Goal: Information Seeking & Learning: Learn about a topic

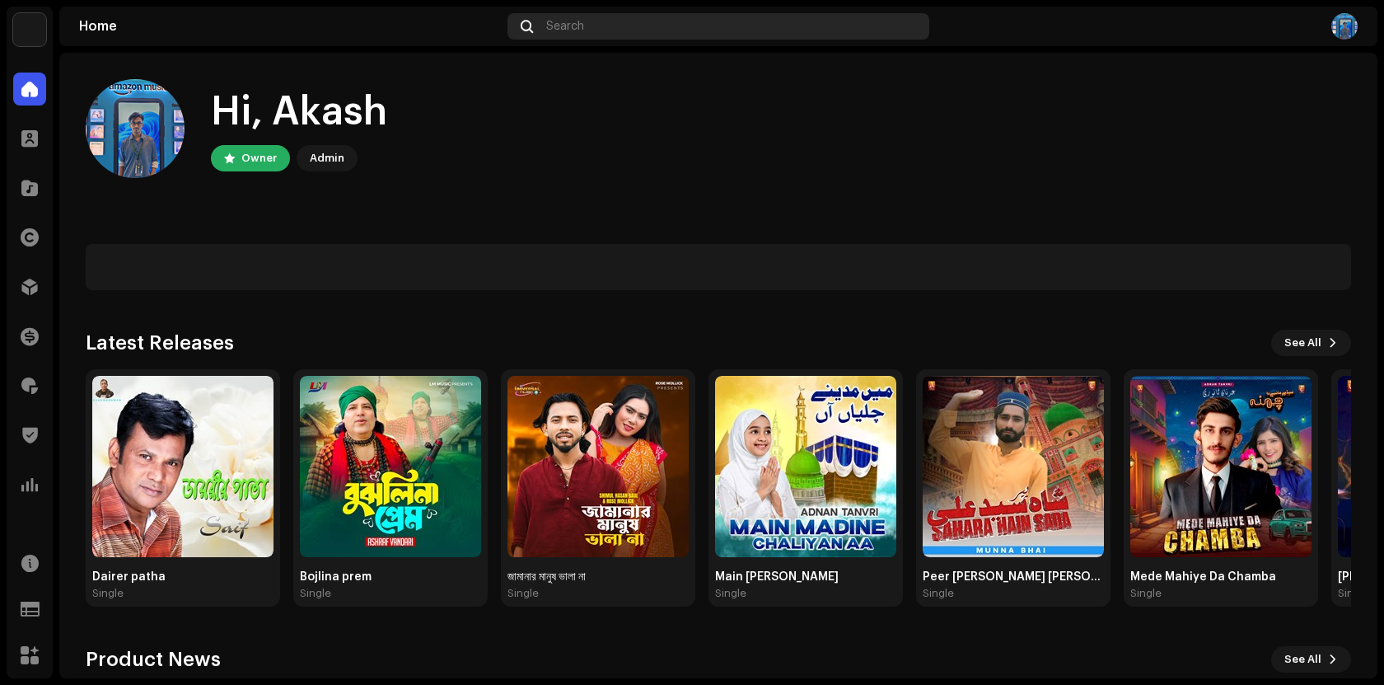
click at [658, 22] on div "Search" at bounding box center [719, 26] width 422 height 26
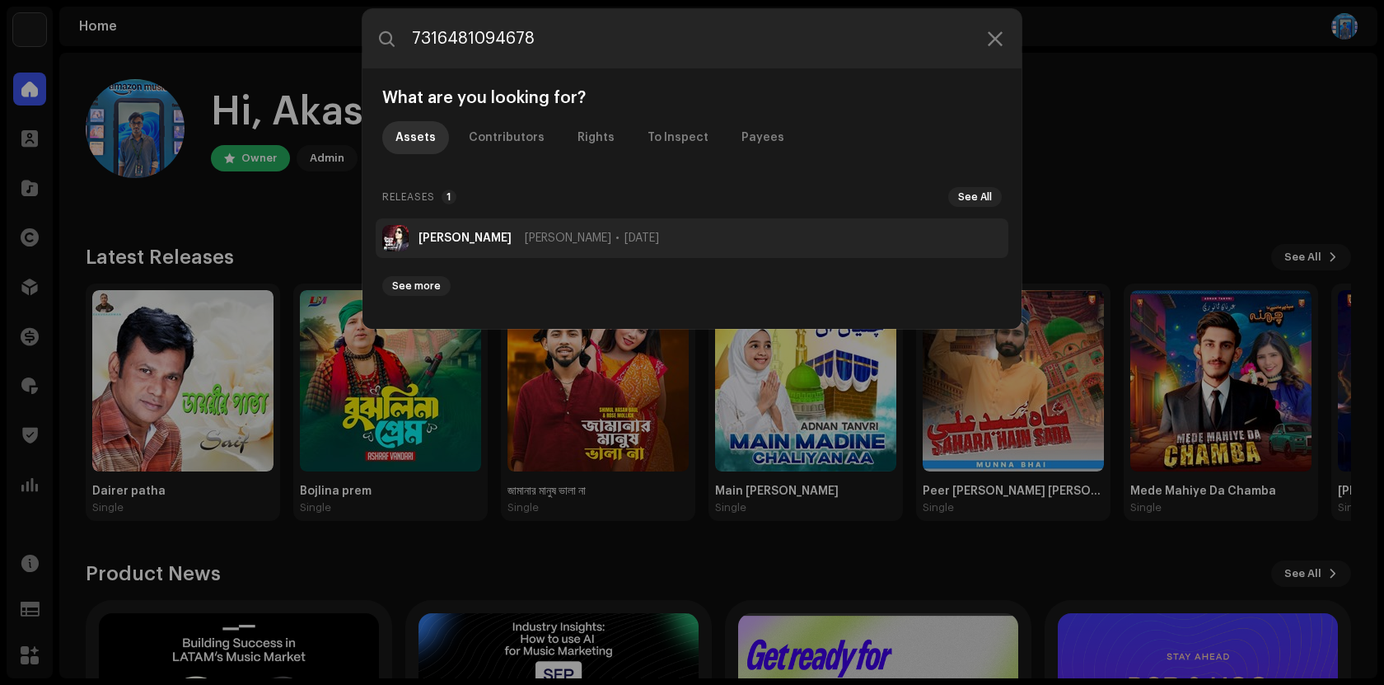
type input "7316481094678"
click at [479, 238] on strong "[PERSON_NAME]" at bounding box center [465, 238] width 93 height 13
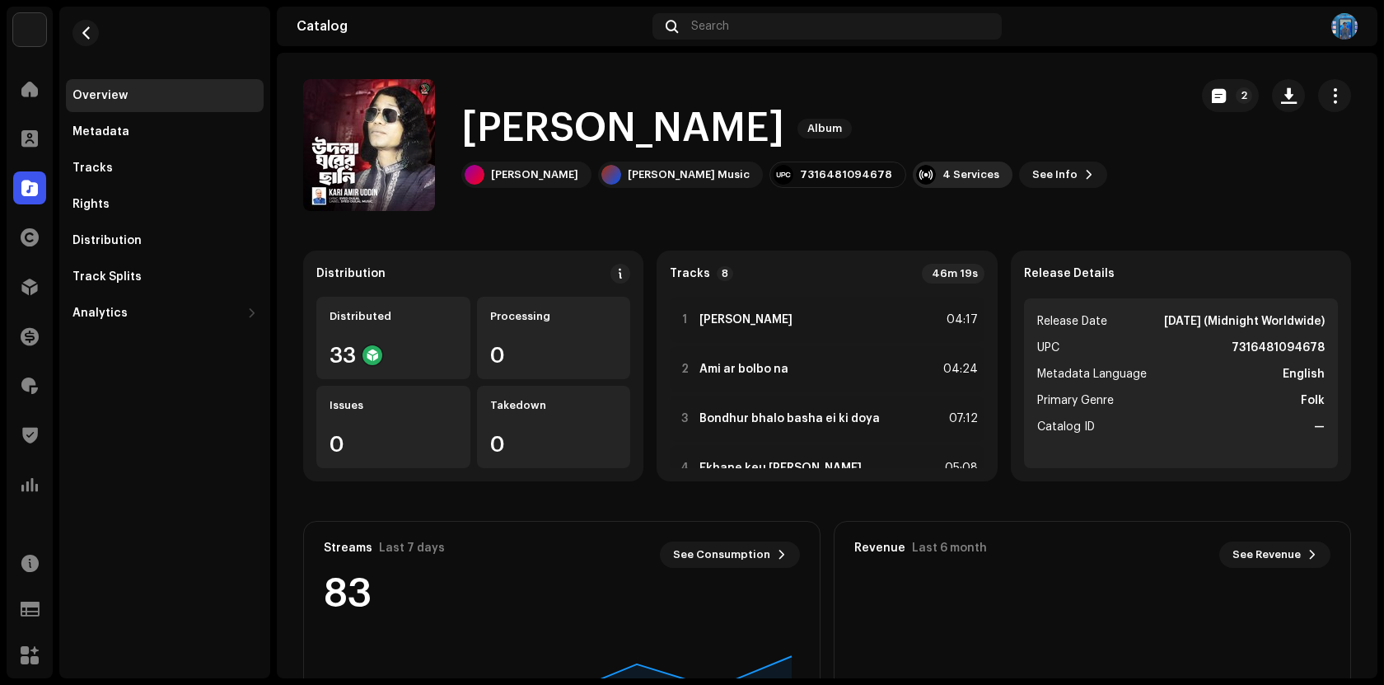
click at [943, 172] on div "4 Services" at bounding box center [971, 174] width 57 height 13
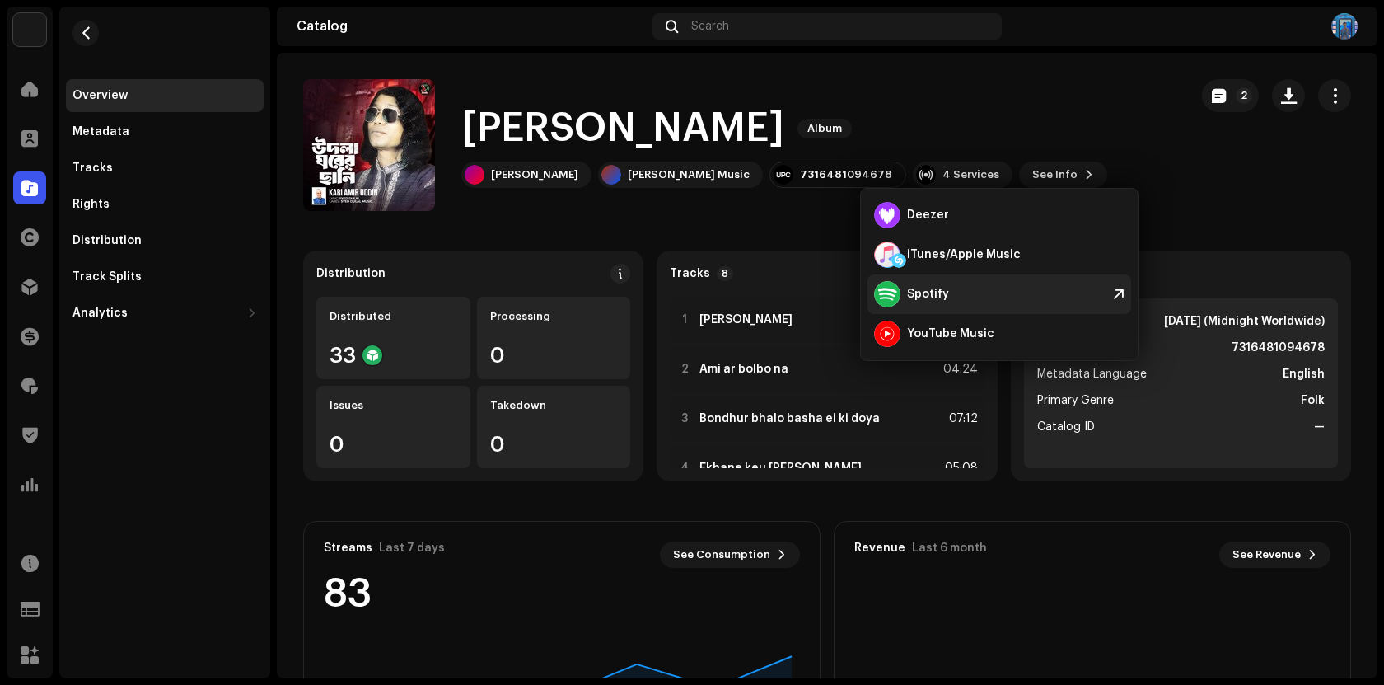
click at [986, 297] on div "Spotify" at bounding box center [1000, 294] width 264 height 40
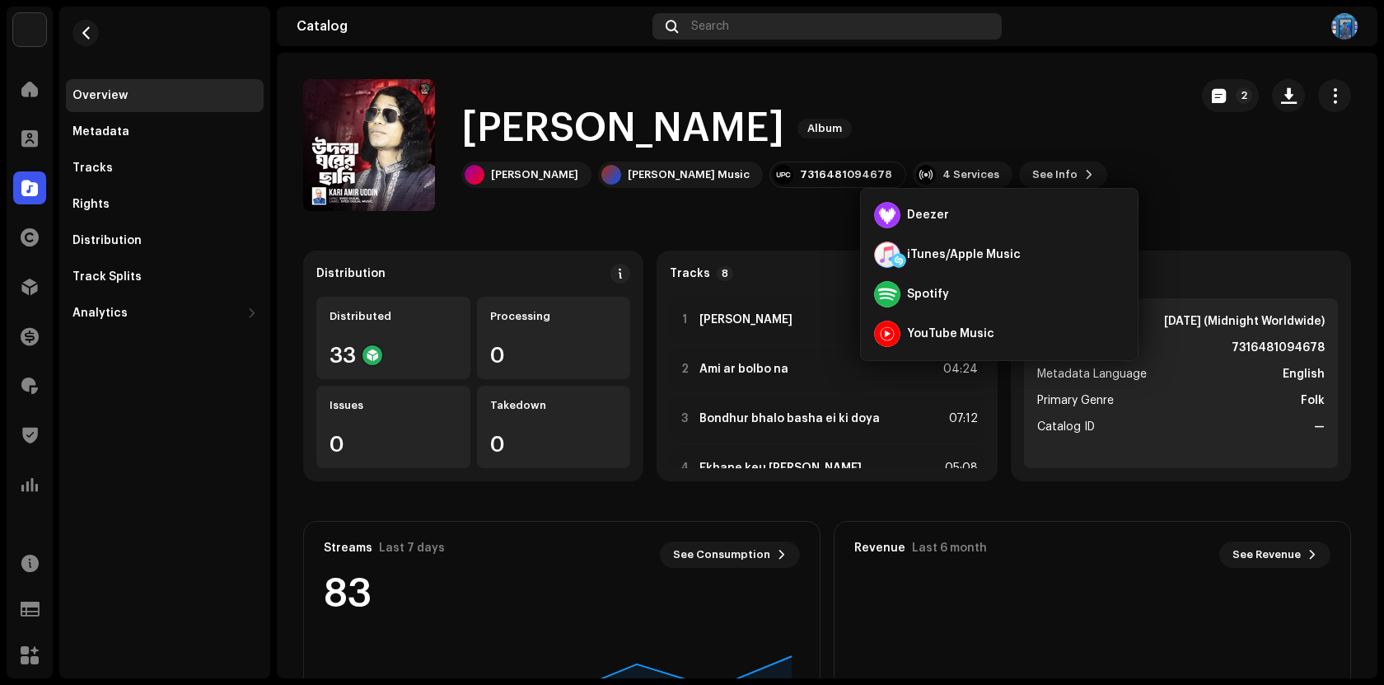
click at [717, 35] on div "Search" at bounding box center [827, 26] width 349 height 26
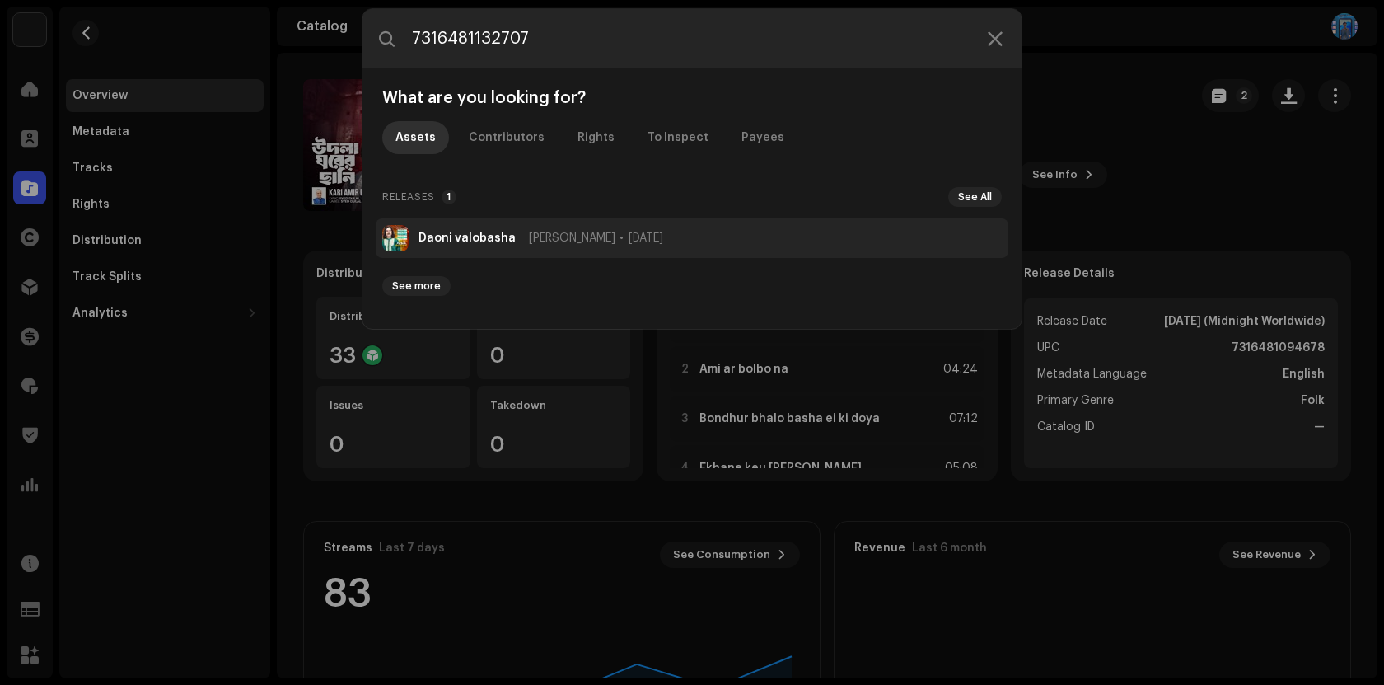
type input "7316481132707"
click at [435, 246] on li "Daoni valobasha [PERSON_NAME] [DATE]" at bounding box center [692, 238] width 633 height 40
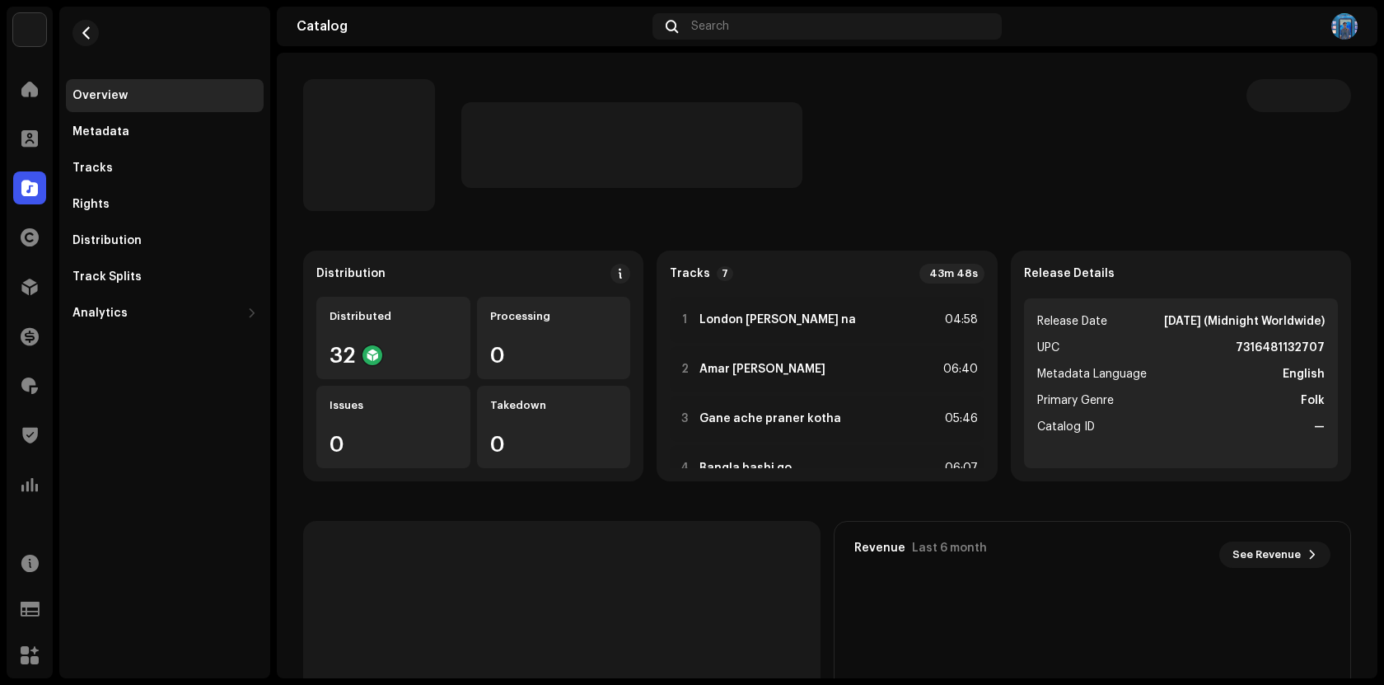
click at [827, 183] on div at bounding box center [840, 145] width 759 height 86
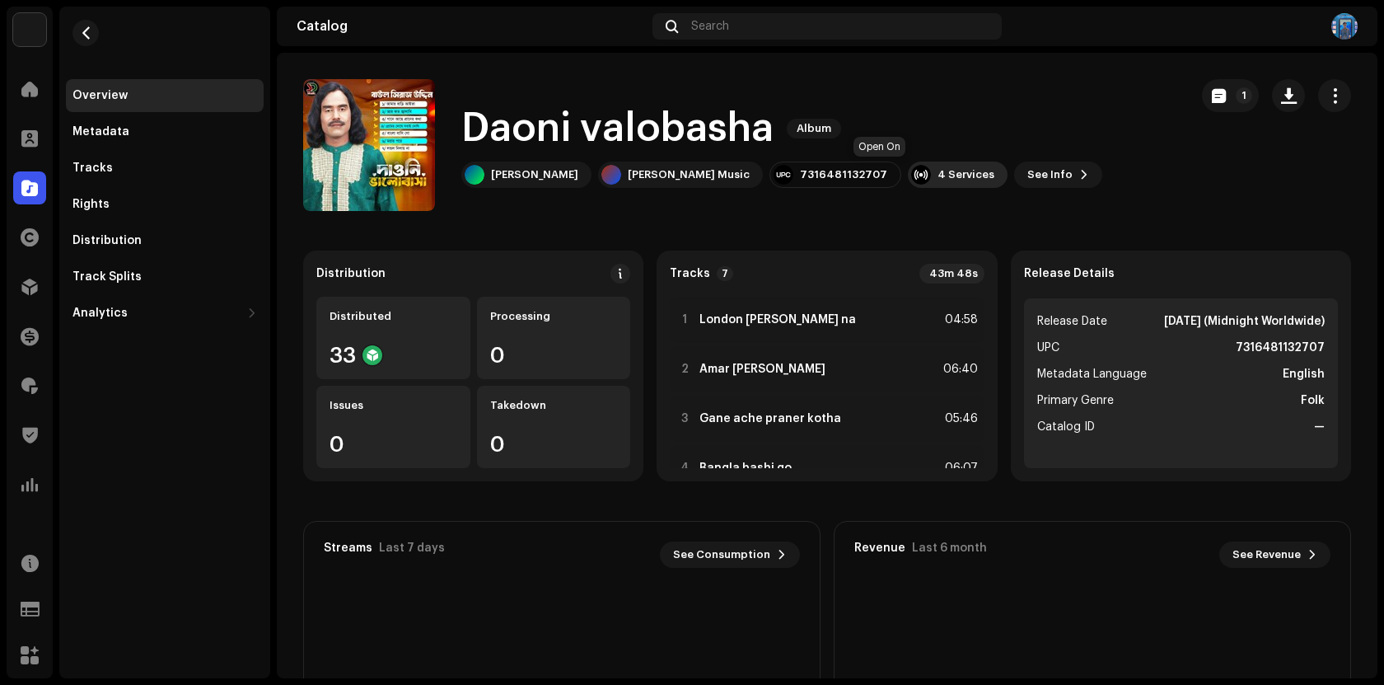
click at [938, 175] on div "4 Services" at bounding box center [966, 174] width 57 height 13
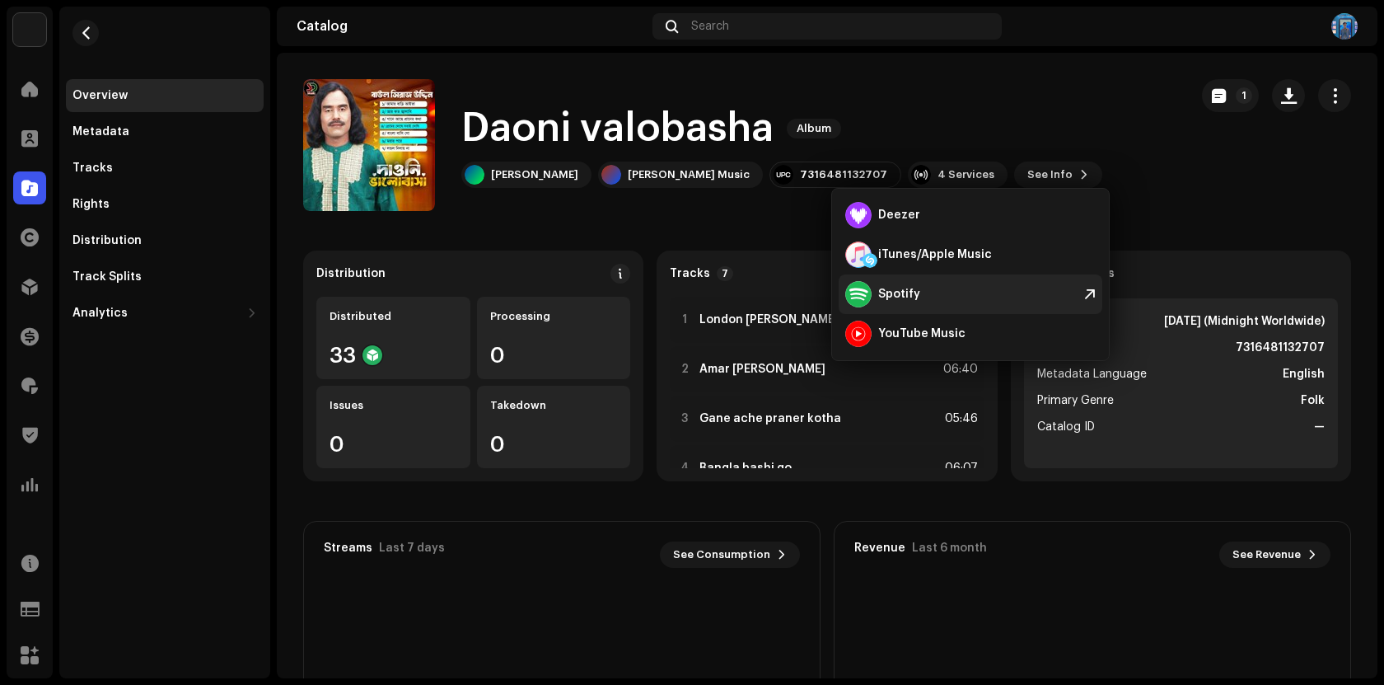
click at [914, 290] on div "Spotify" at bounding box center [899, 294] width 42 height 13
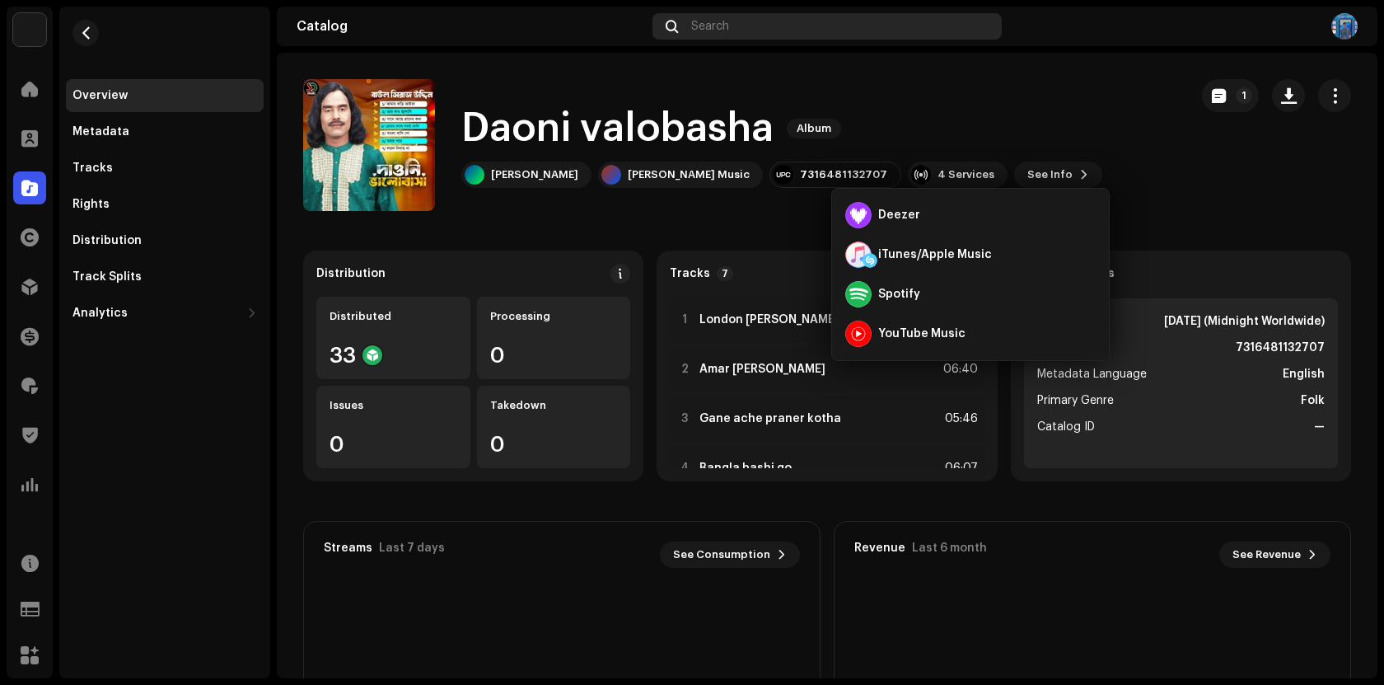
click at [775, 33] on div "Search" at bounding box center [827, 26] width 349 height 26
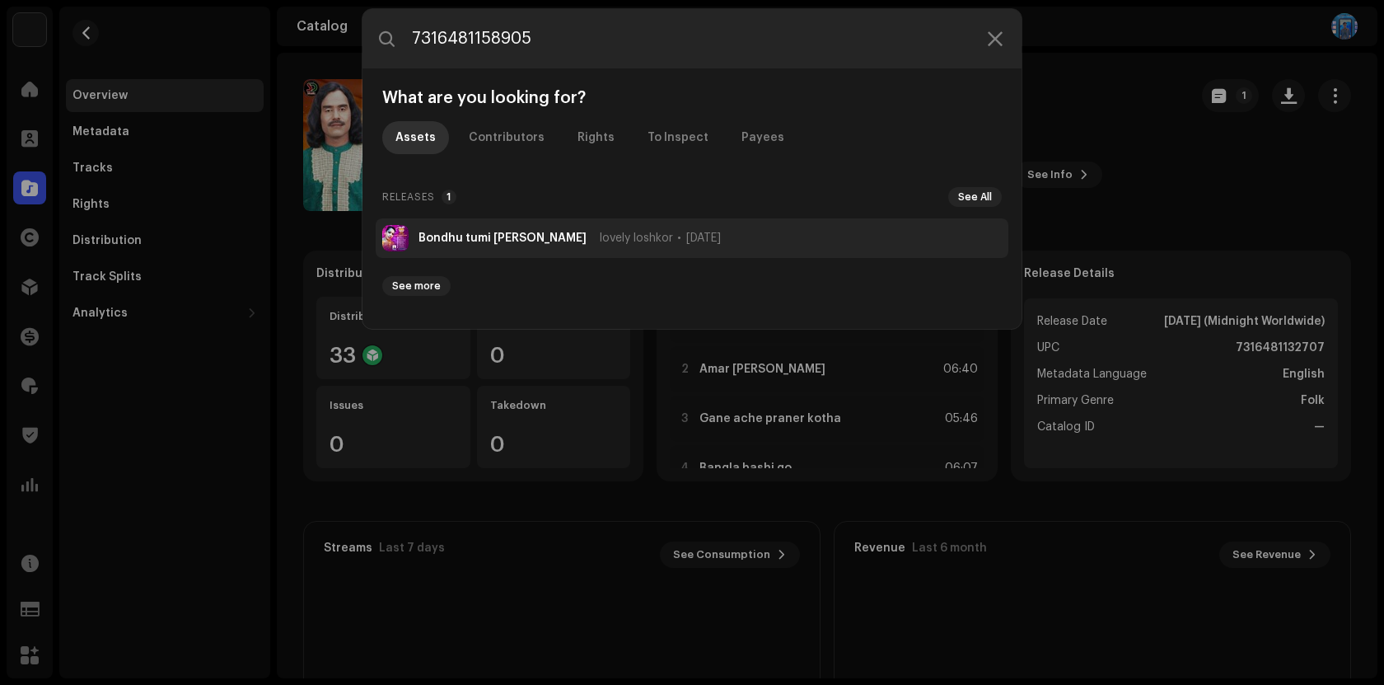
type input "7316481158905"
click at [524, 238] on strong "Bondhu tumi [PERSON_NAME]" at bounding box center [503, 238] width 168 height 13
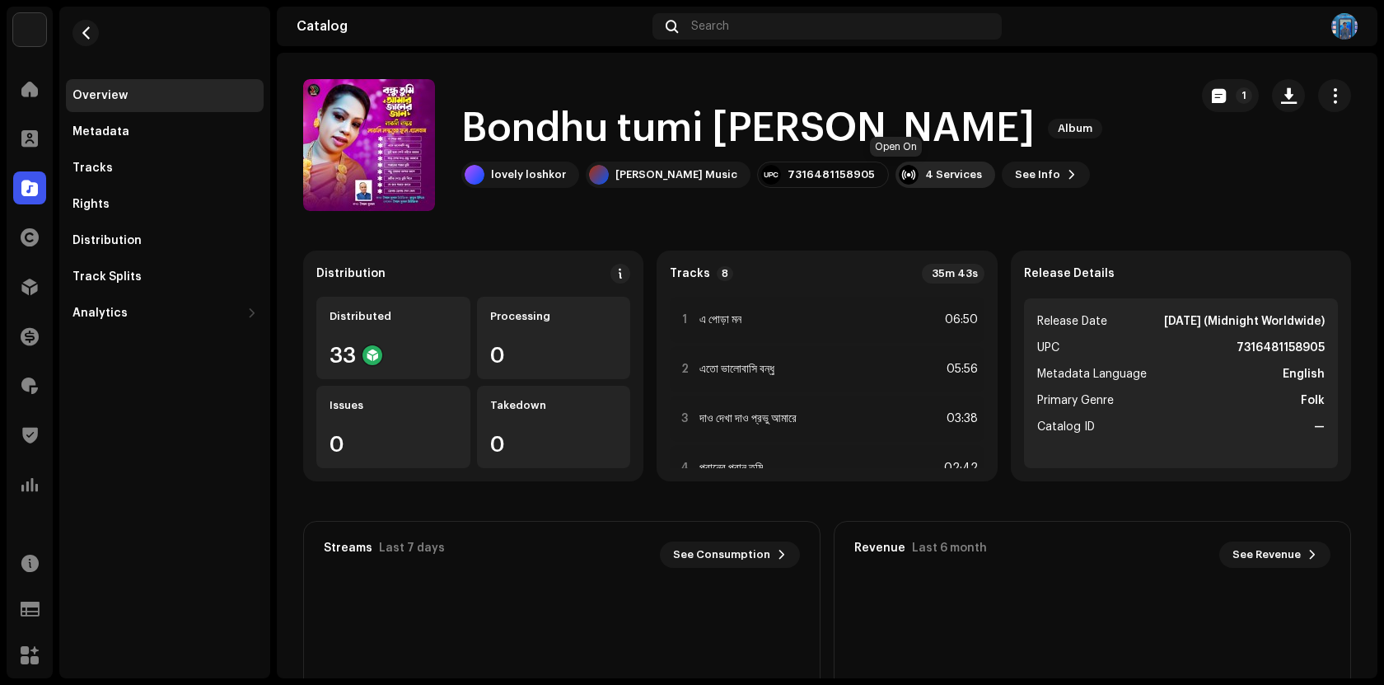
click at [933, 166] on div "4 Services" at bounding box center [946, 174] width 100 height 26
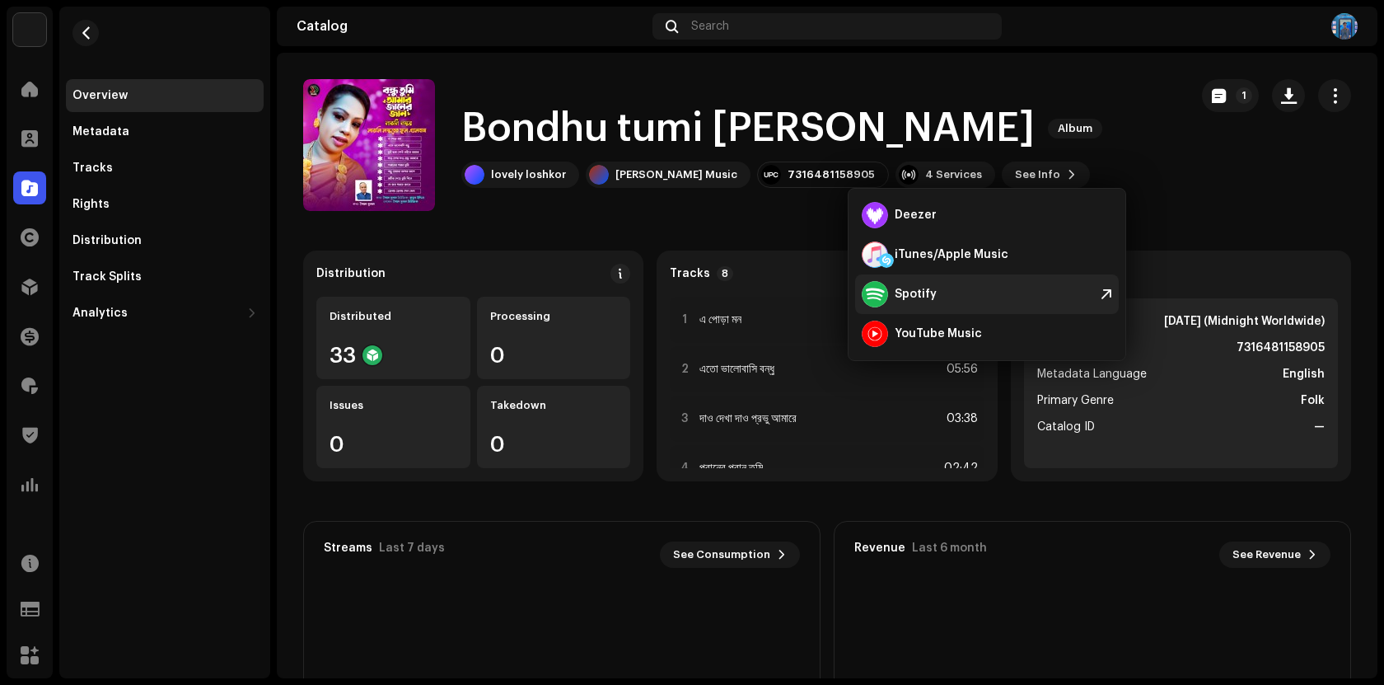
click at [924, 294] on div "Spotify" at bounding box center [916, 294] width 42 height 13
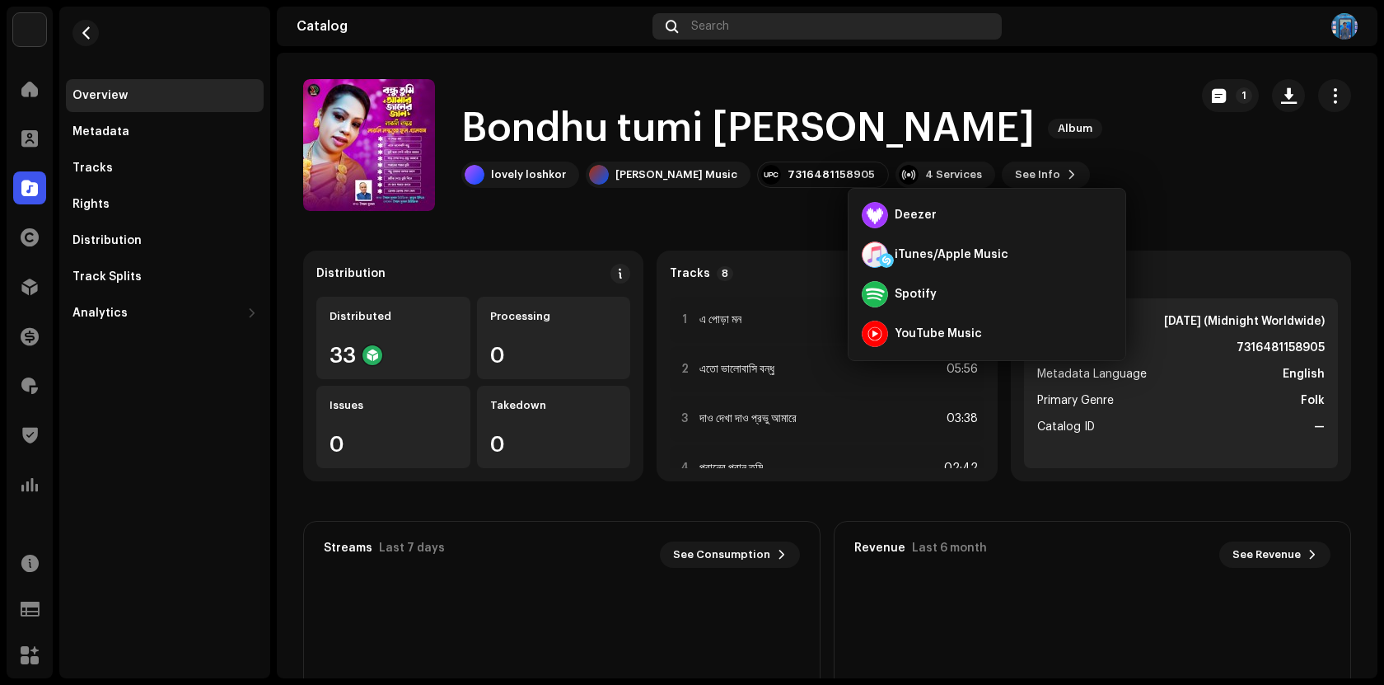
click at [737, 18] on div "Search" at bounding box center [827, 26] width 349 height 26
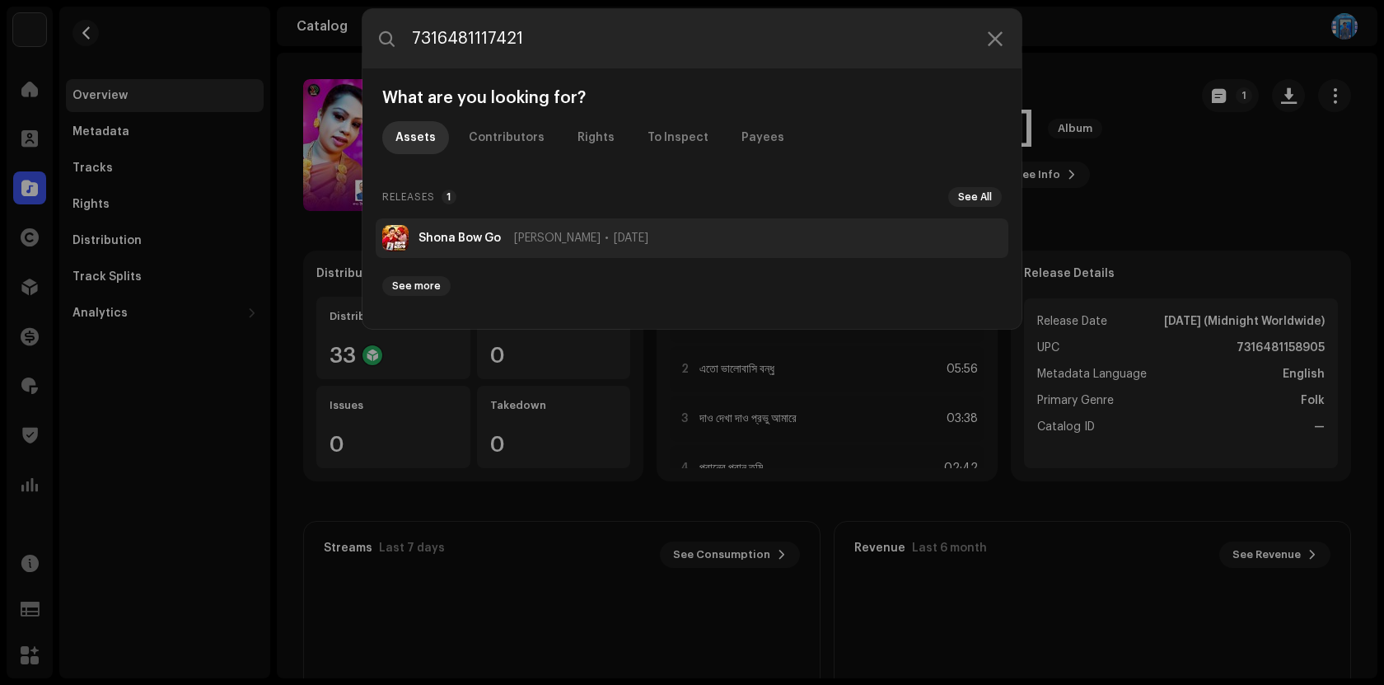
type input "7316481117421"
click at [461, 237] on strong "Shona Bow Go" at bounding box center [460, 238] width 82 height 13
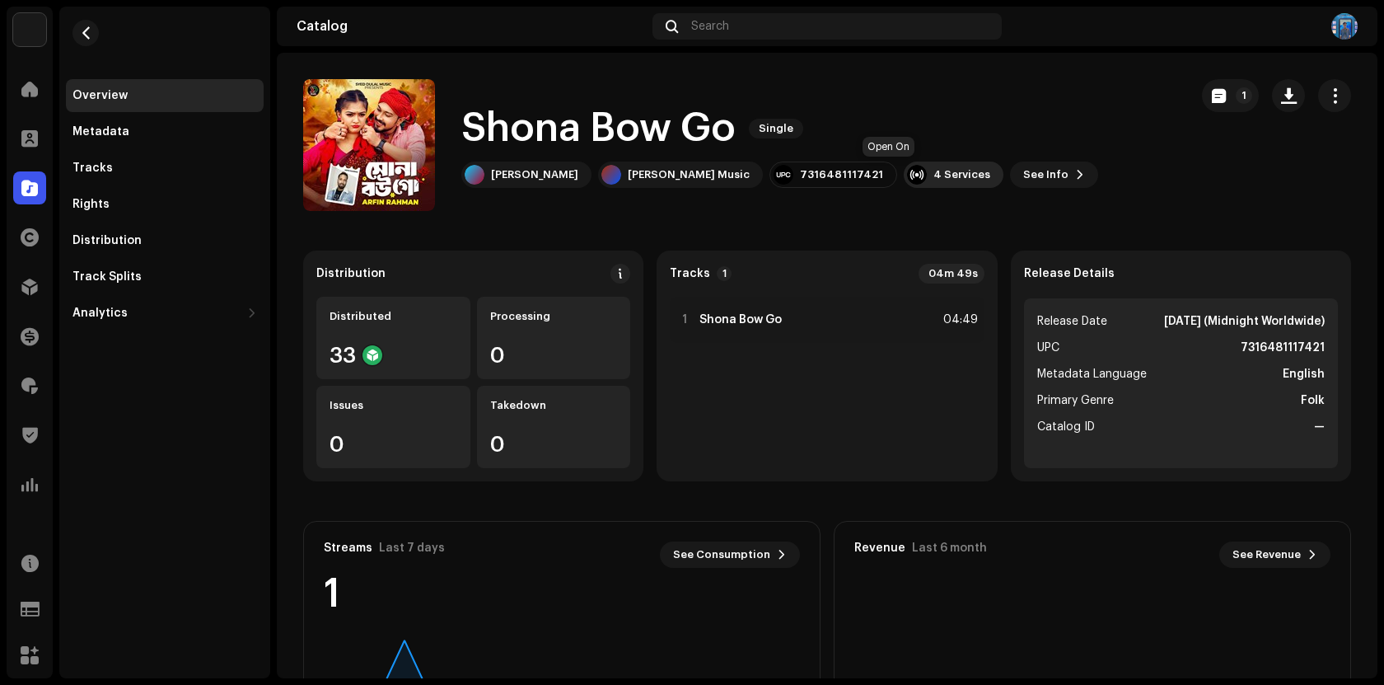
click at [933, 171] on div "4 Services" at bounding box center [961, 174] width 57 height 13
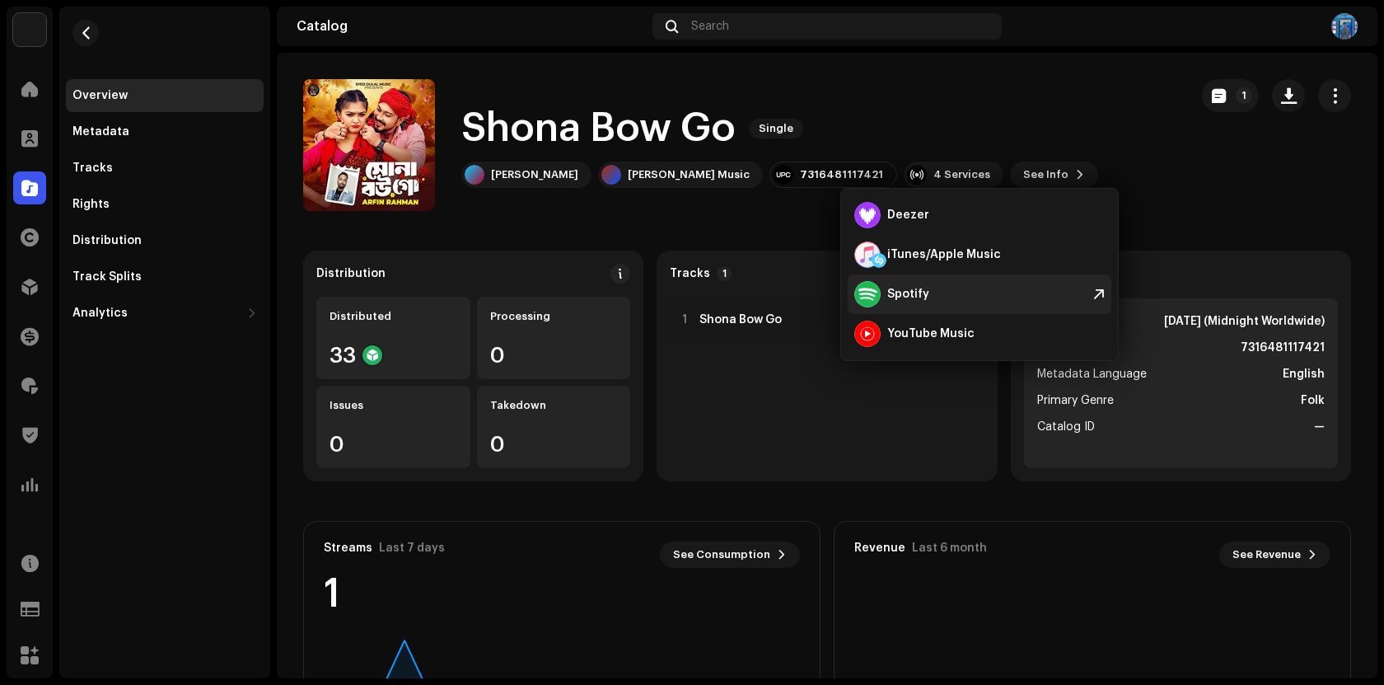
click at [933, 293] on div "Spotify" at bounding box center [980, 294] width 264 height 40
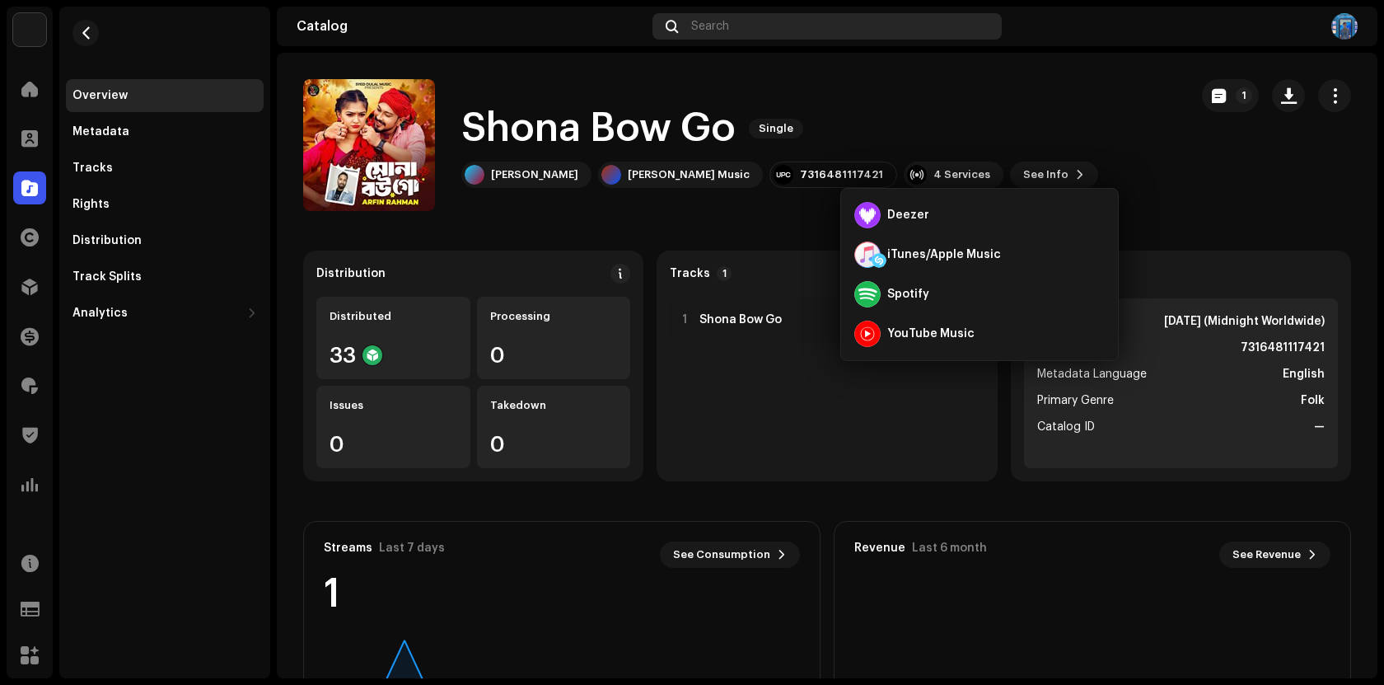
click at [790, 31] on div "Search" at bounding box center [827, 26] width 349 height 26
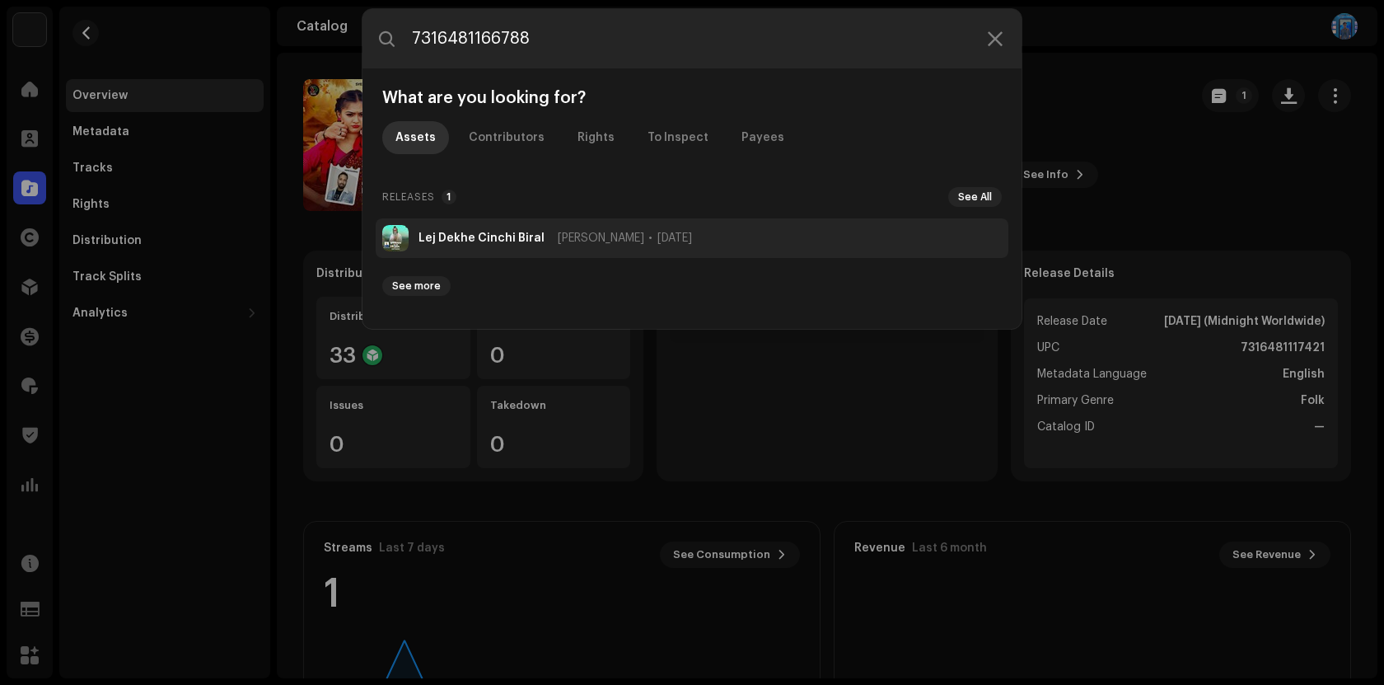
type input "7316481166788"
click at [518, 237] on strong "Lej Dekhe Cinchi Biral" at bounding box center [482, 238] width 126 height 13
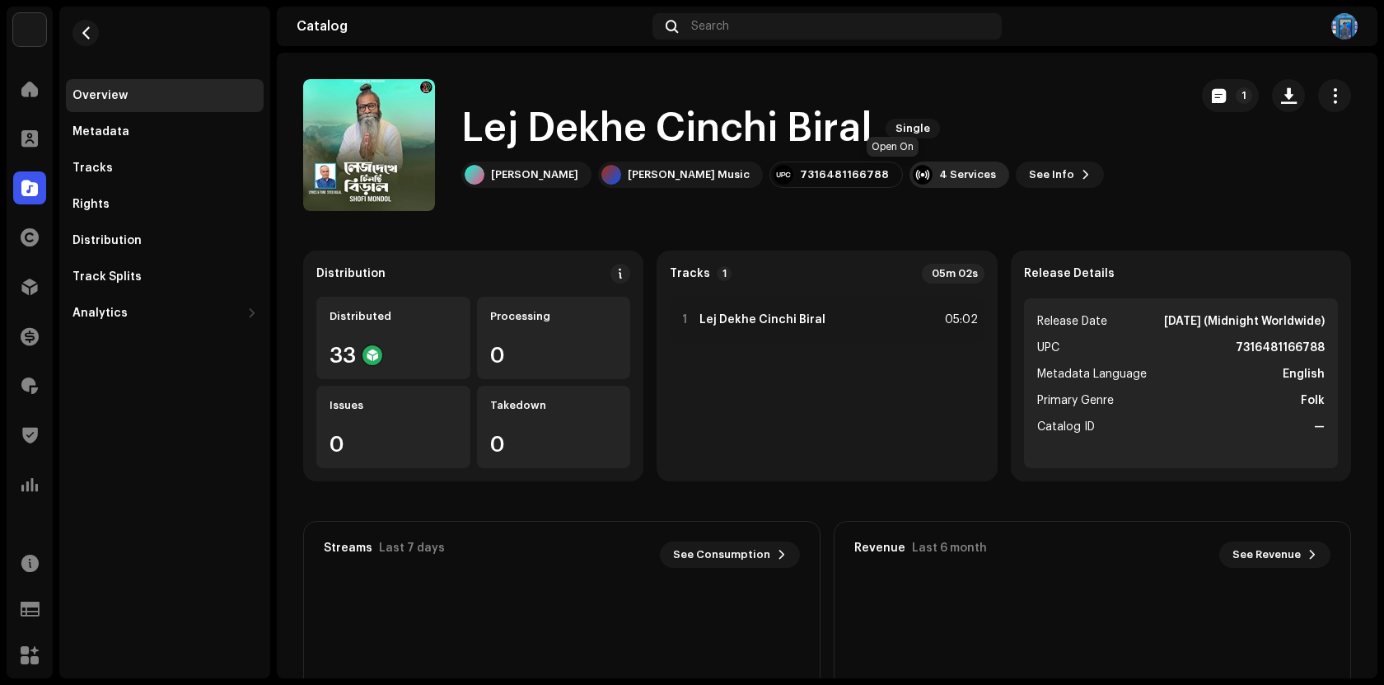
click at [910, 167] on div "4 Services" at bounding box center [960, 174] width 100 height 26
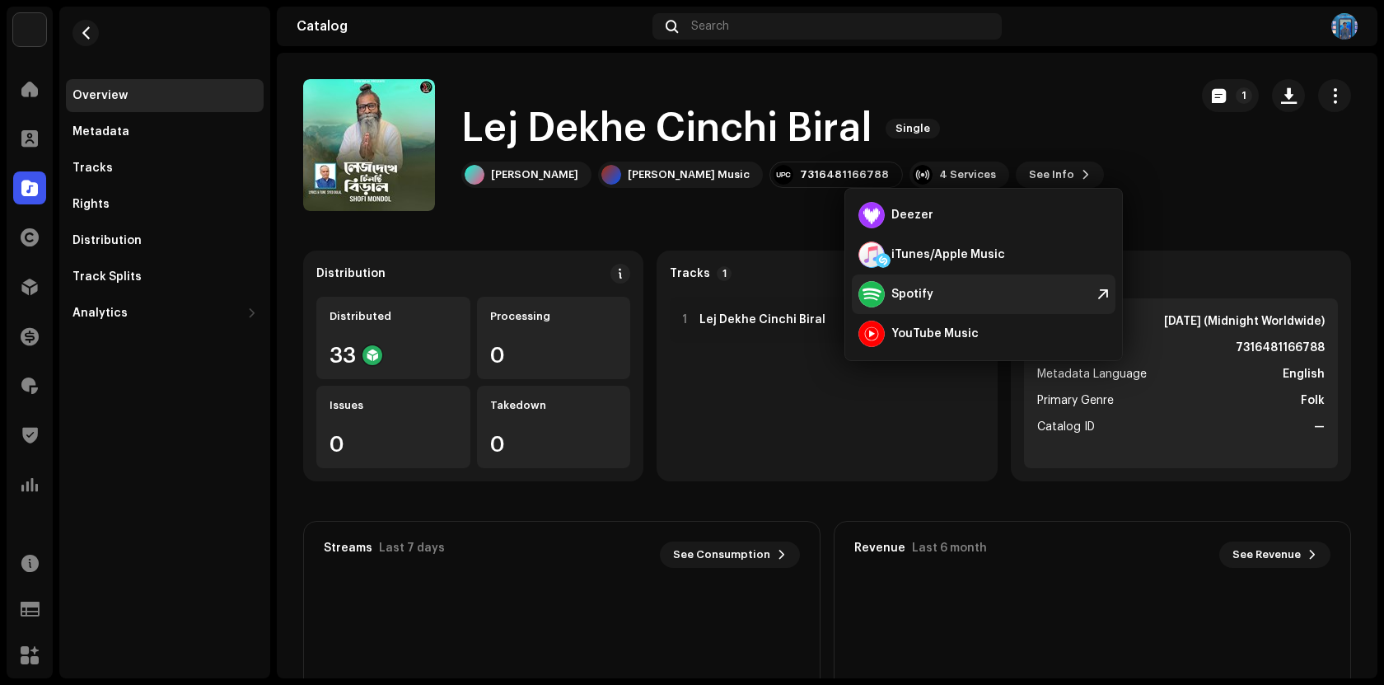
click at [952, 294] on div "Spotify" at bounding box center [984, 294] width 264 height 40
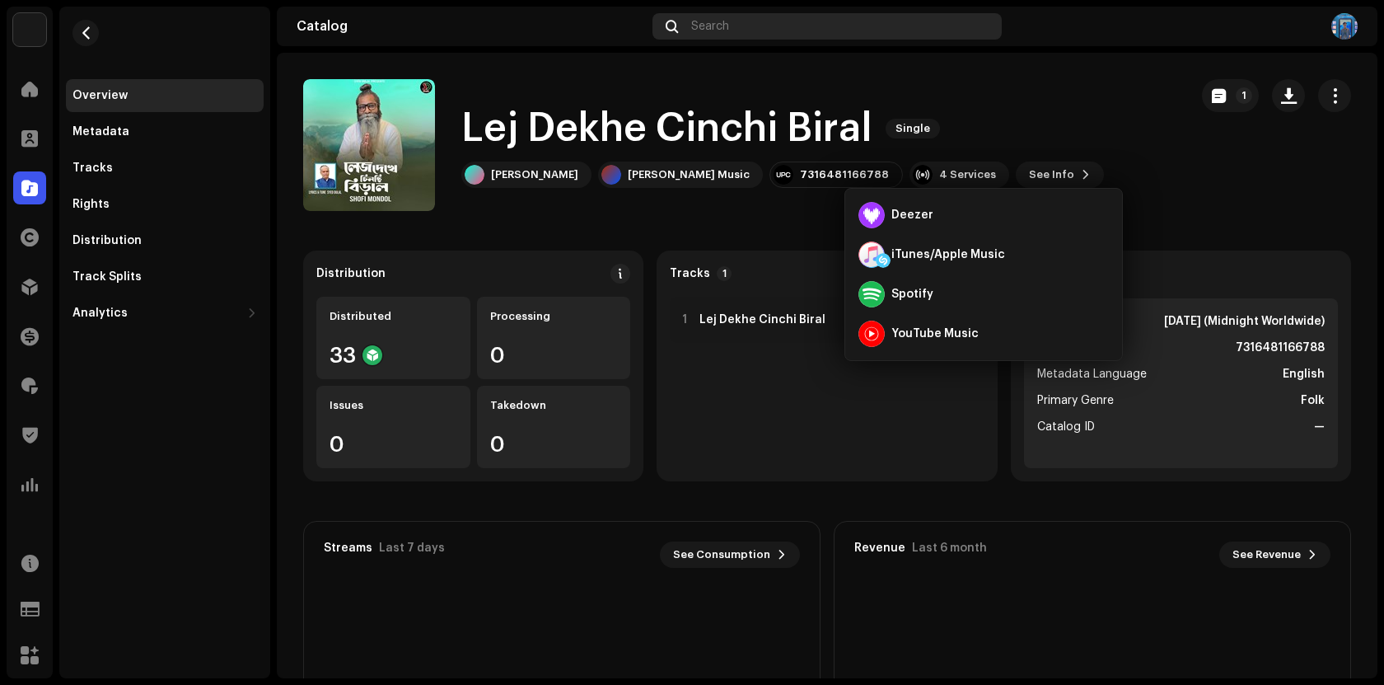
click at [768, 28] on div "Search" at bounding box center [827, 26] width 349 height 26
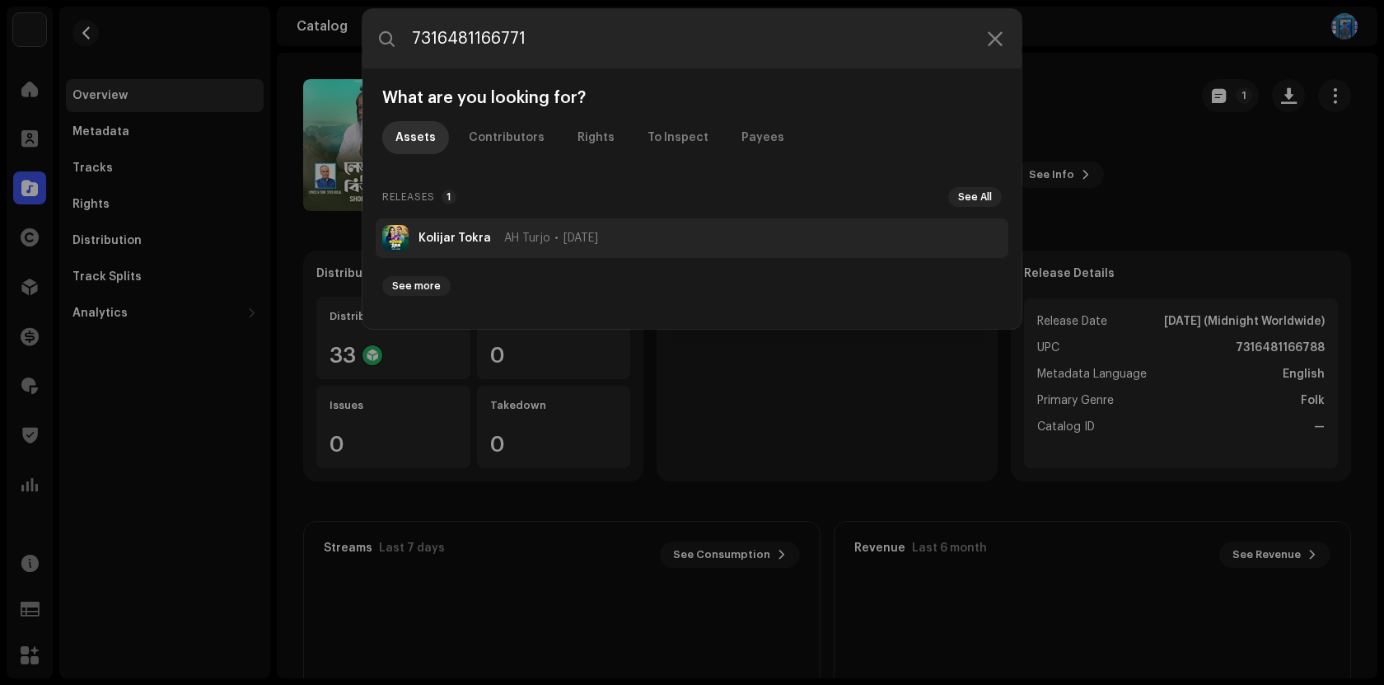
type input "7316481166771"
click at [434, 234] on strong "Kolijar Tokra" at bounding box center [455, 238] width 73 height 13
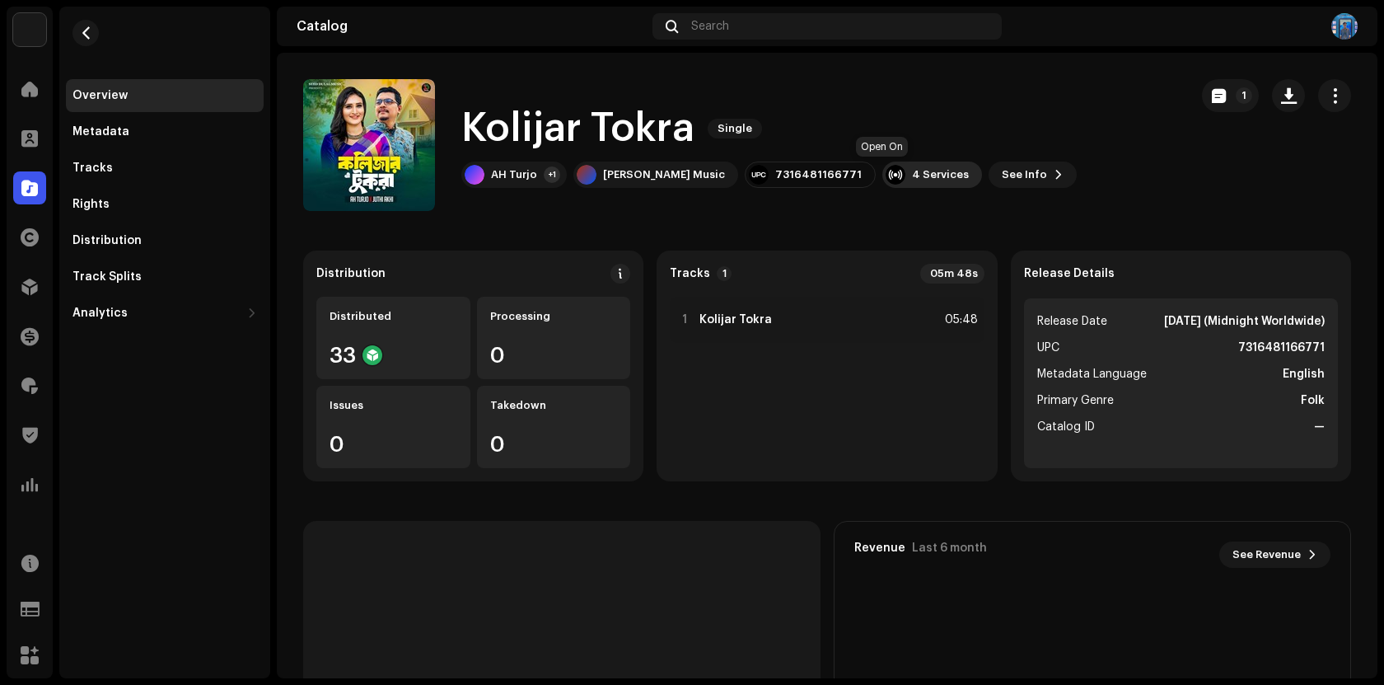
click at [912, 170] on div "4 Services" at bounding box center [940, 174] width 57 height 13
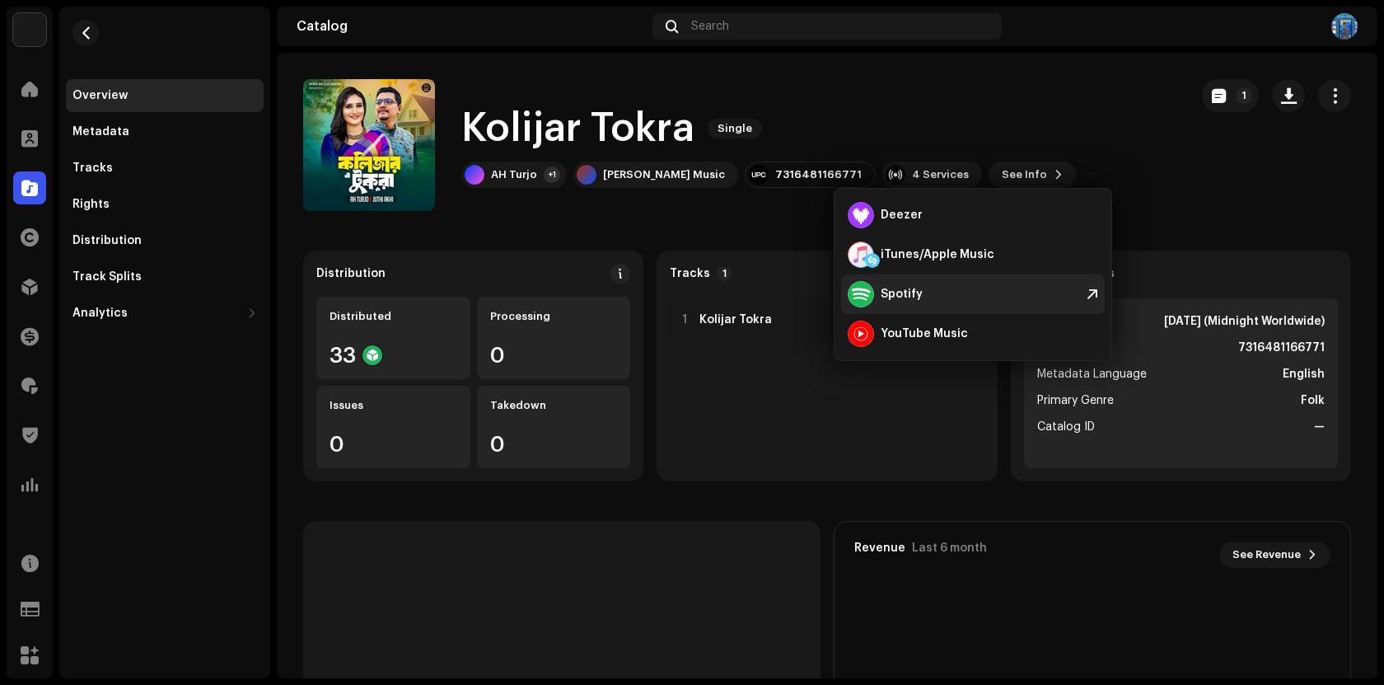
click at [923, 297] on div "Spotify" at bounding box center [973, 294] width 264 height 40
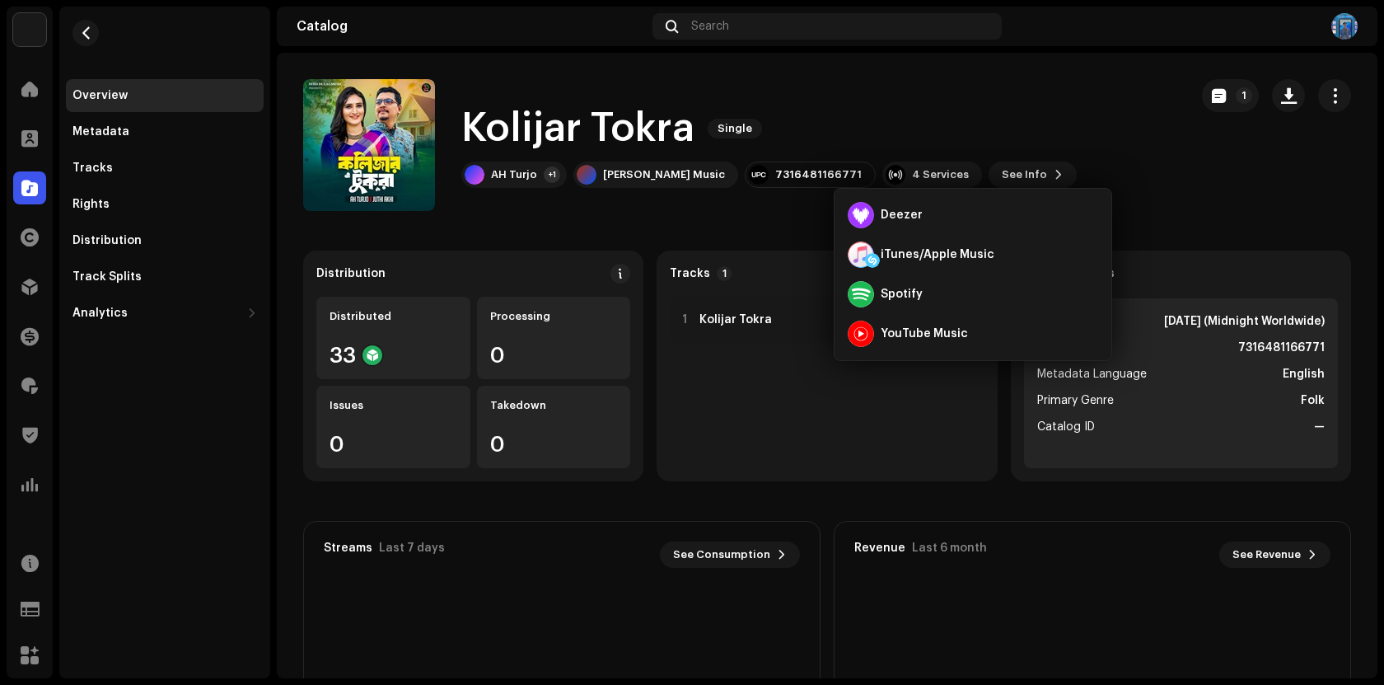
click at [746, 42] on div "Catalog Search" at bounding box center [827, 27] width 1101 height 40
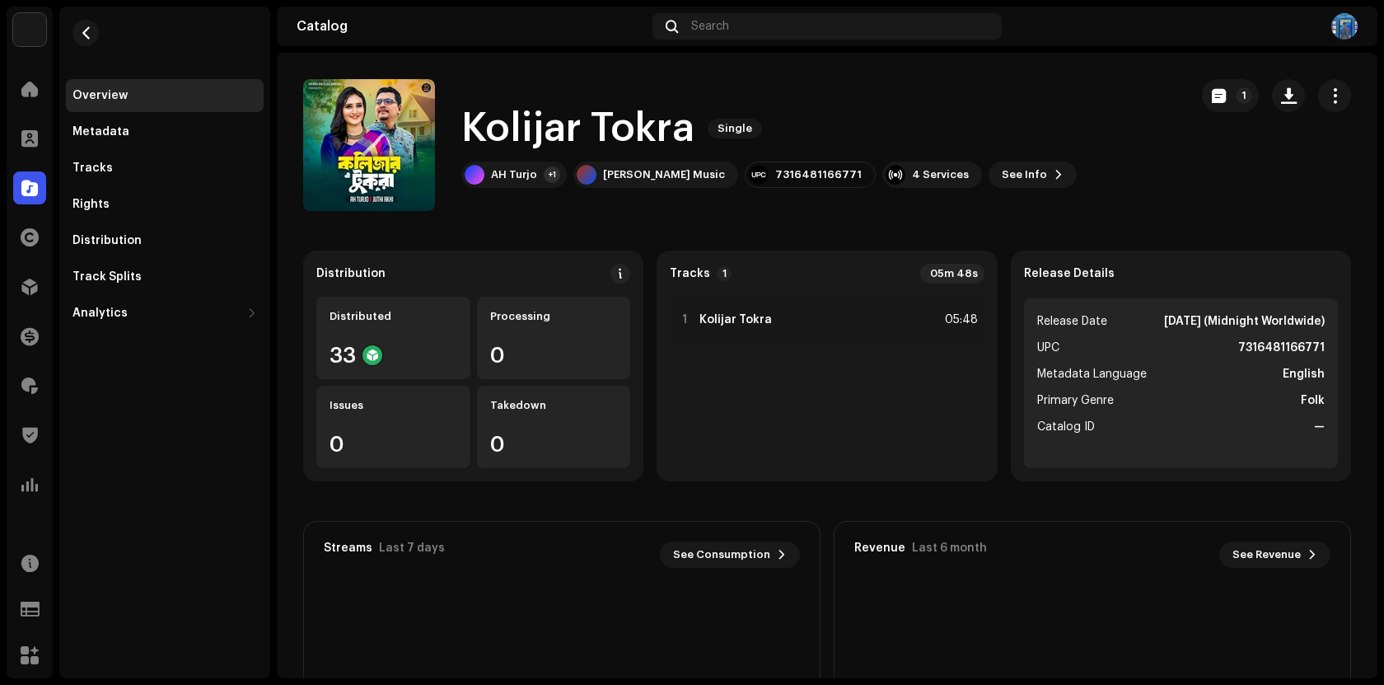
click at [746, 42] on div "Catalog Search" at bounding box center [827, 27] width 1101 height 40
click at [746, 23] on div "Search" at bounding box center [827, 26] width 349 height 26
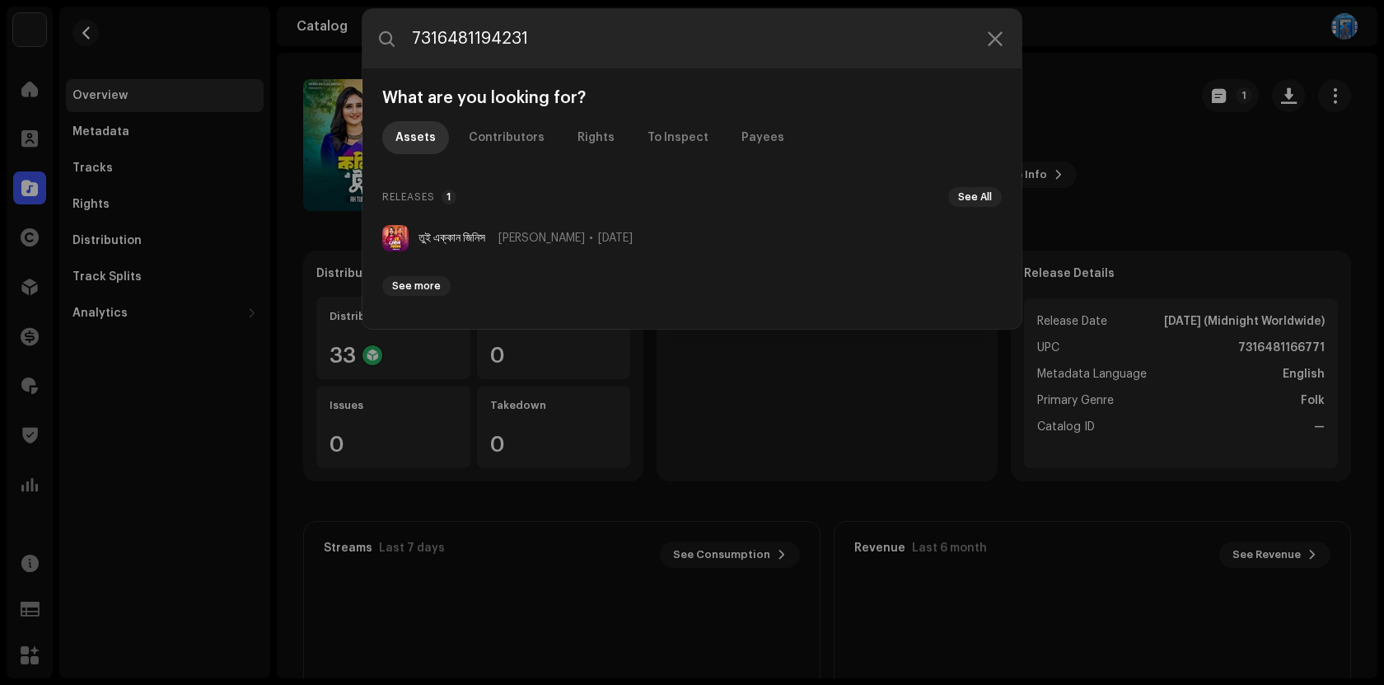
type input "7316481194231"
click at [485, 224] on li "তুই এক্কান জিনিস [PERSON_NAME] [DATE]" at bounding box center [692, 238] width 633 height 40
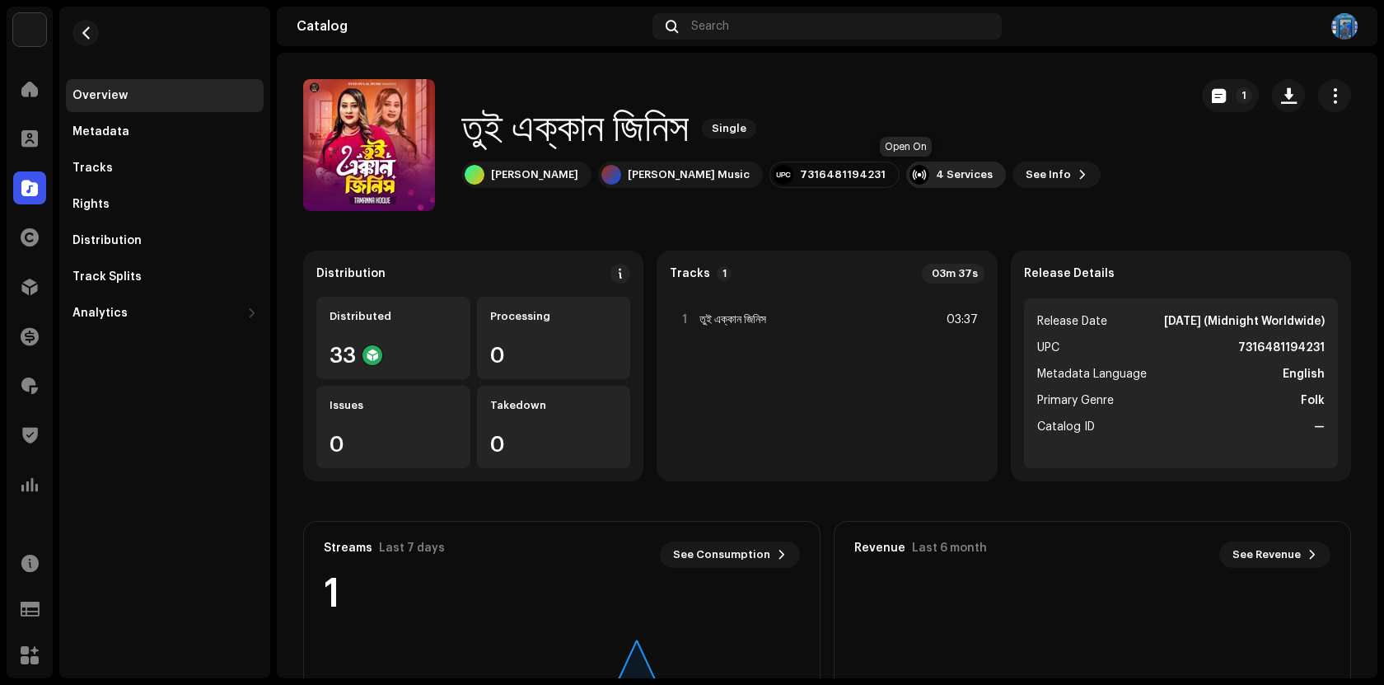
click at [936, 171] on div "4 Services" at bounding box center [964, 174] width 57 height 13
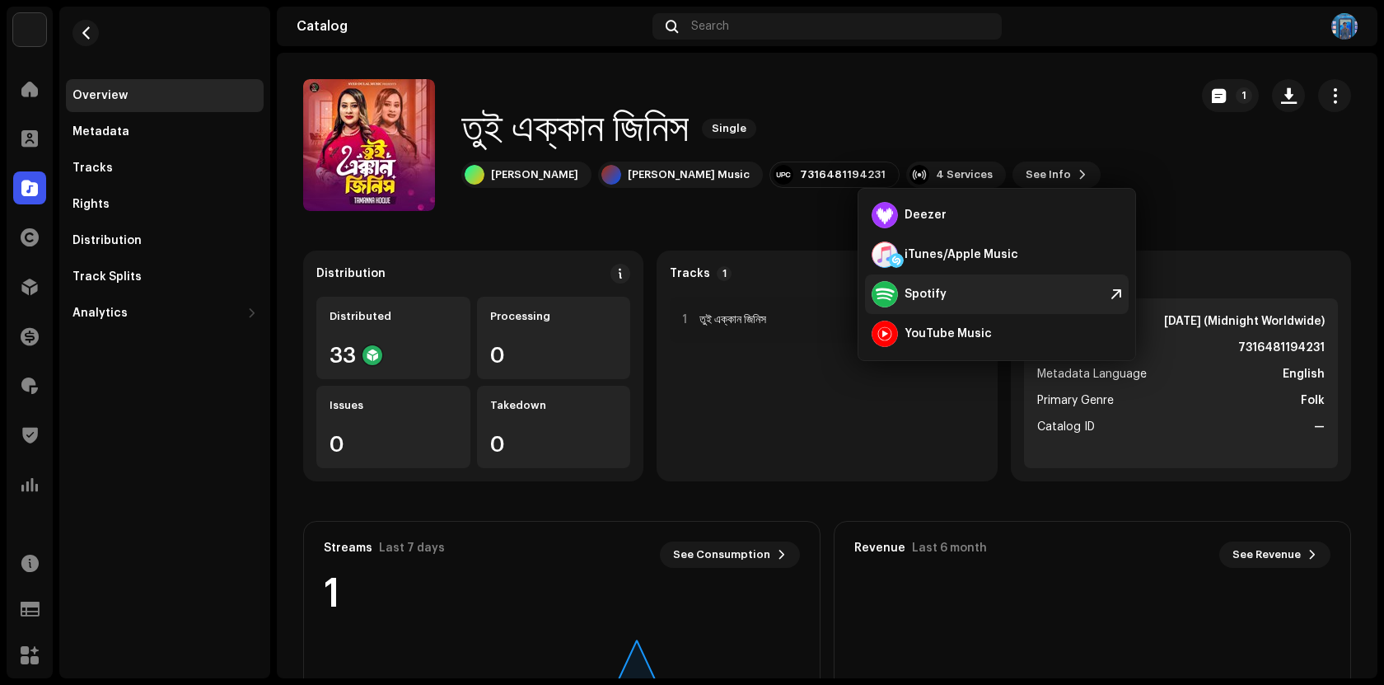
click at [920, 286] on div "Spotify" at bounding box center [909, 294] width 75 height 26
click at [779, 41] on div "Catalog Search" at bounding box center [827, 27] width 1101 height 40
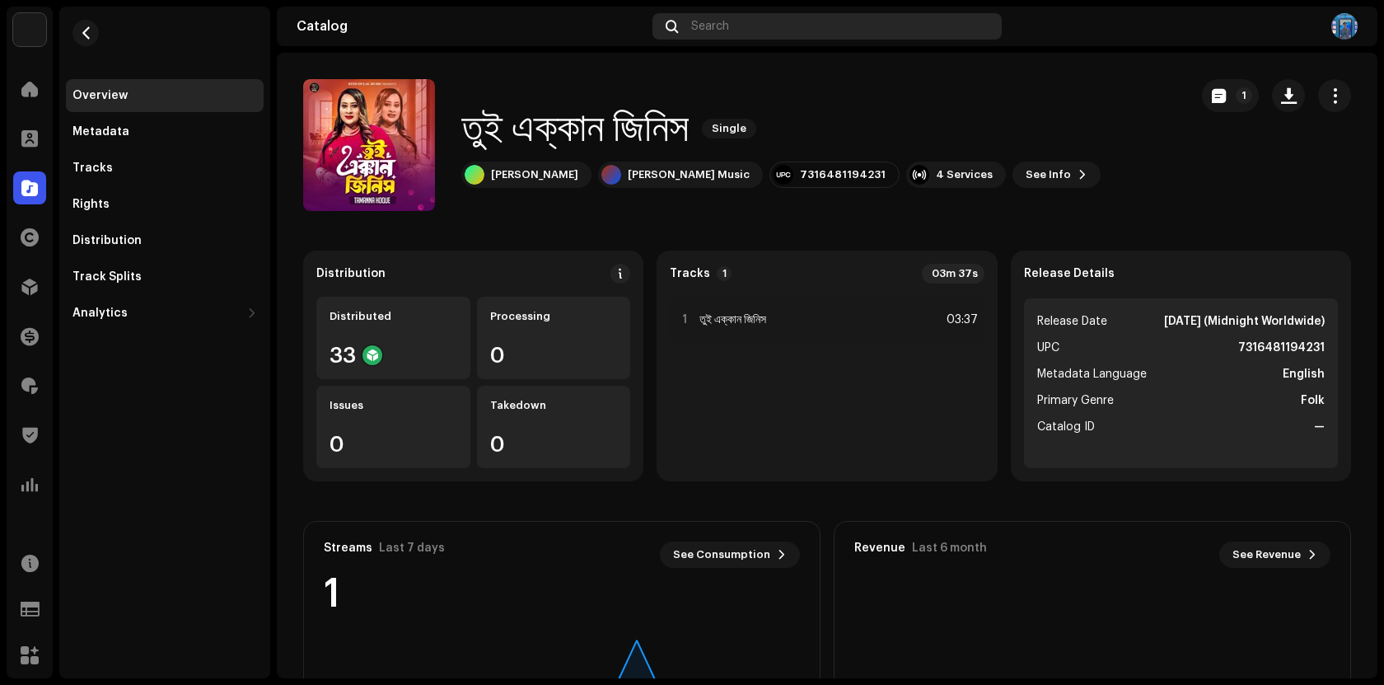
click at [779, 37] on div "Search" at bounding box center [827, 26] width 349 height 26
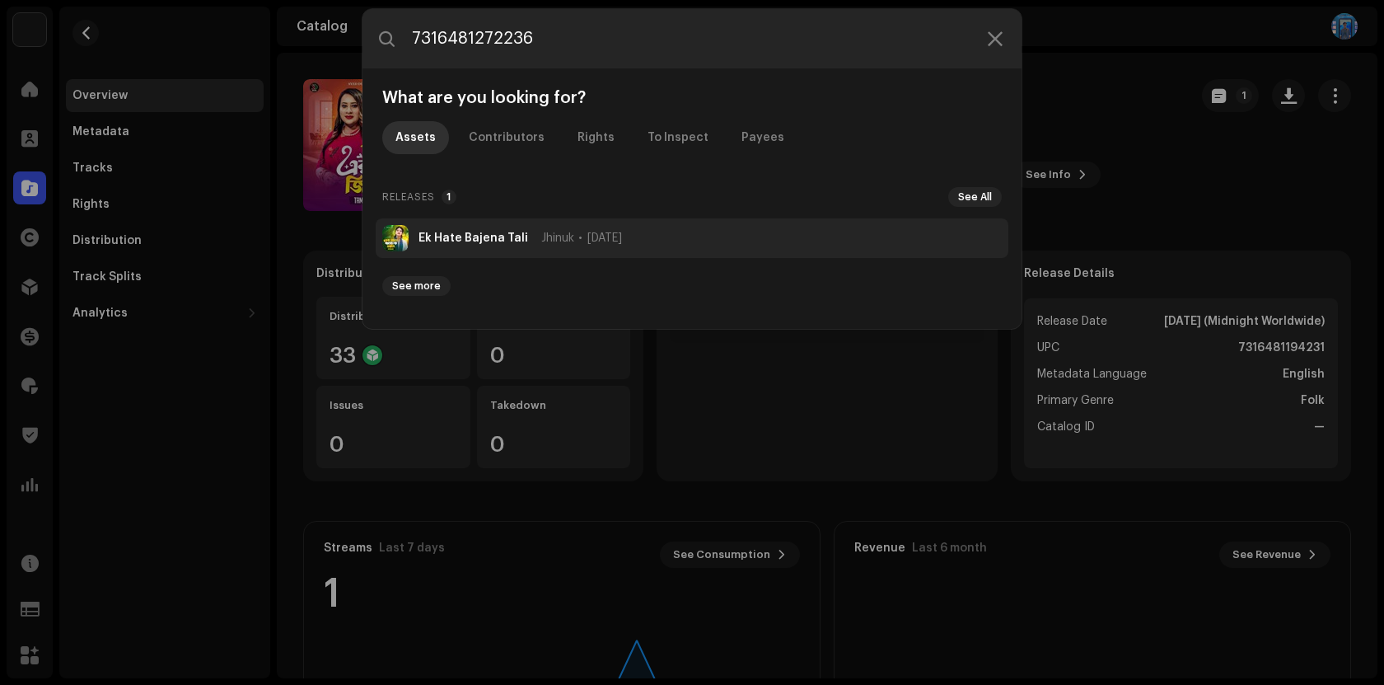
type input "7316481272236"
click at [470, 236] on strong "Ek Hate Bajena Tali" at bounding box center [474, 238] width 110 height 13
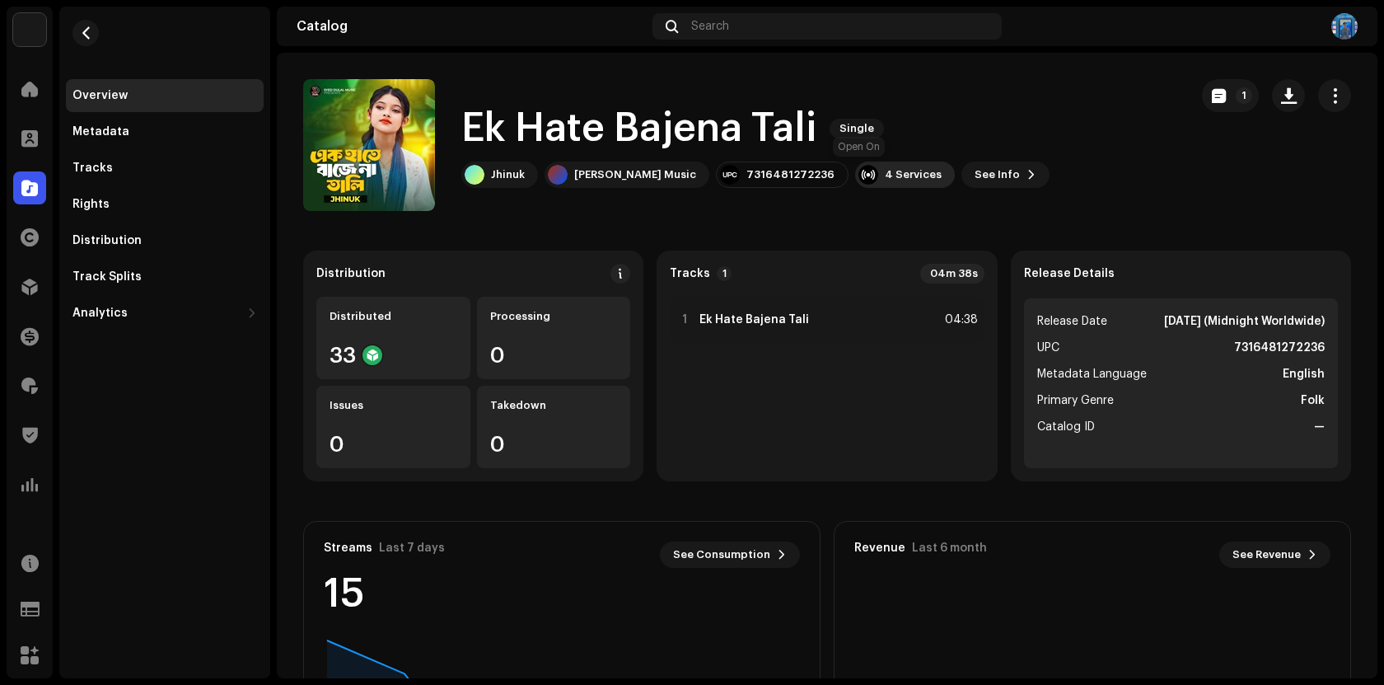
click at [885, 175] on div "4 Services" at bounding box center [913, 174] width 57 height 13
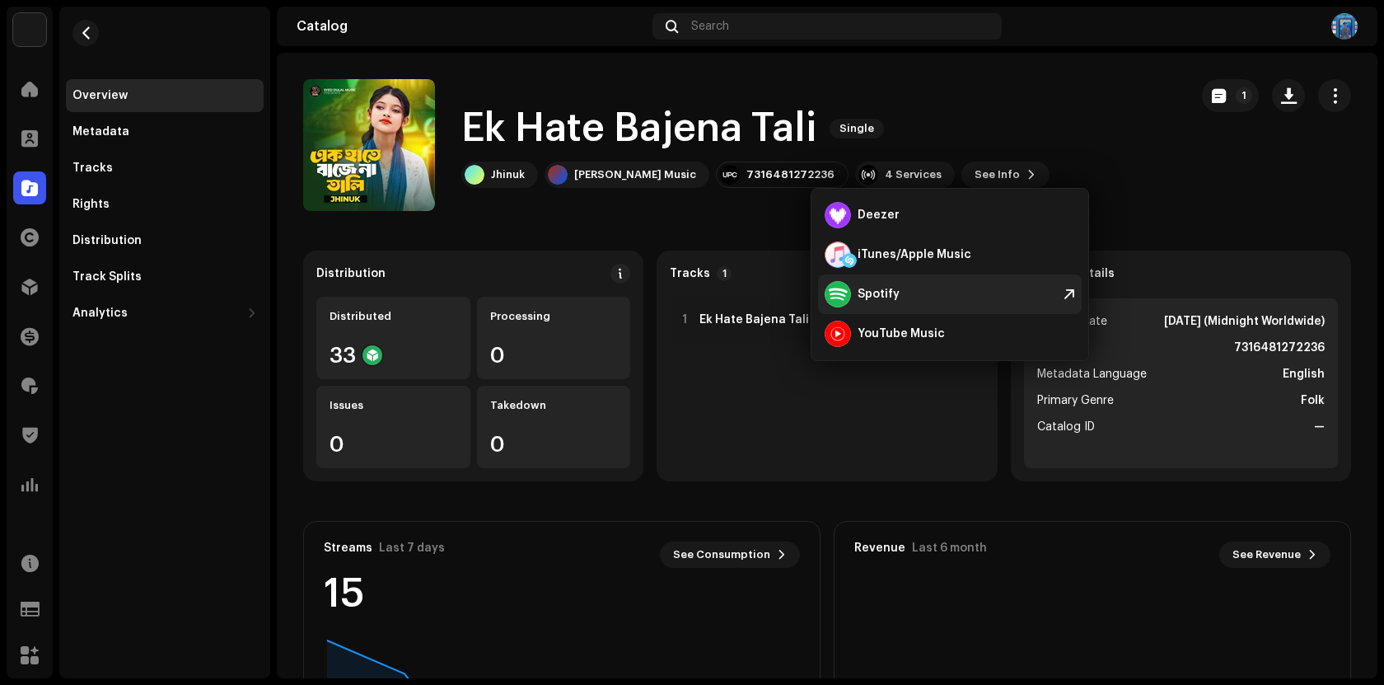
click at [910, 302] on div "Spotify" at bounding box center [950, 294] width 264 height 40
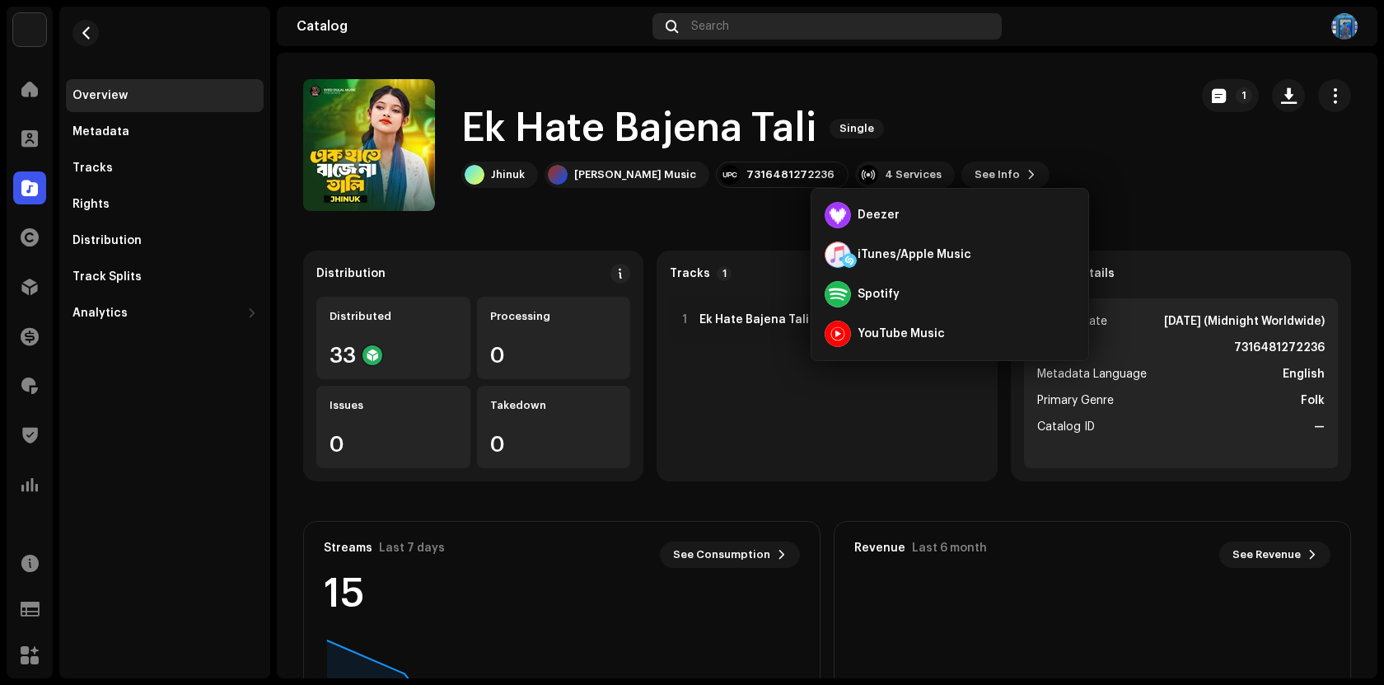
click at [736, 13] on div "Search" at bounding box center [827, 26] width 349 height 26
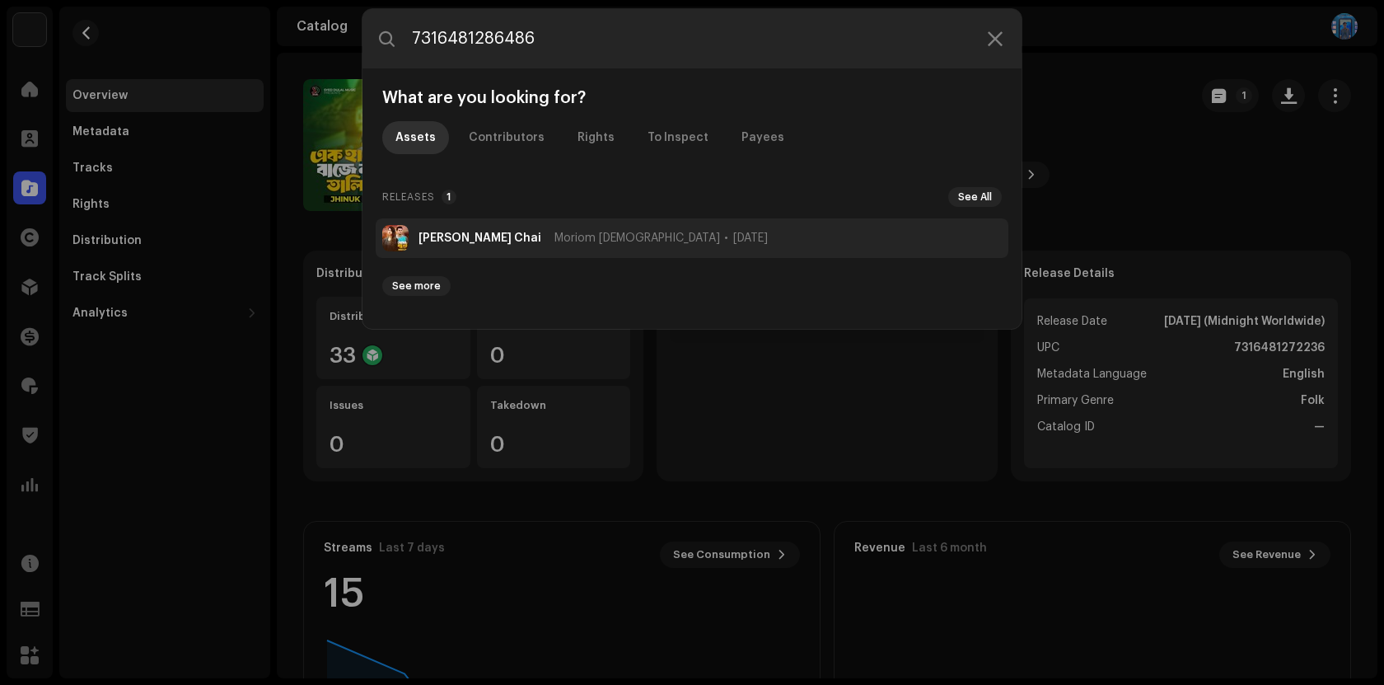
type input "7316481286486"
click at [495, 244] on li "[PERSON_NAME] [PERSON_NAME] [DEMOGRAPHIC_DATA] [DATE]" at bounding box center [692, 238] width 633 height 40
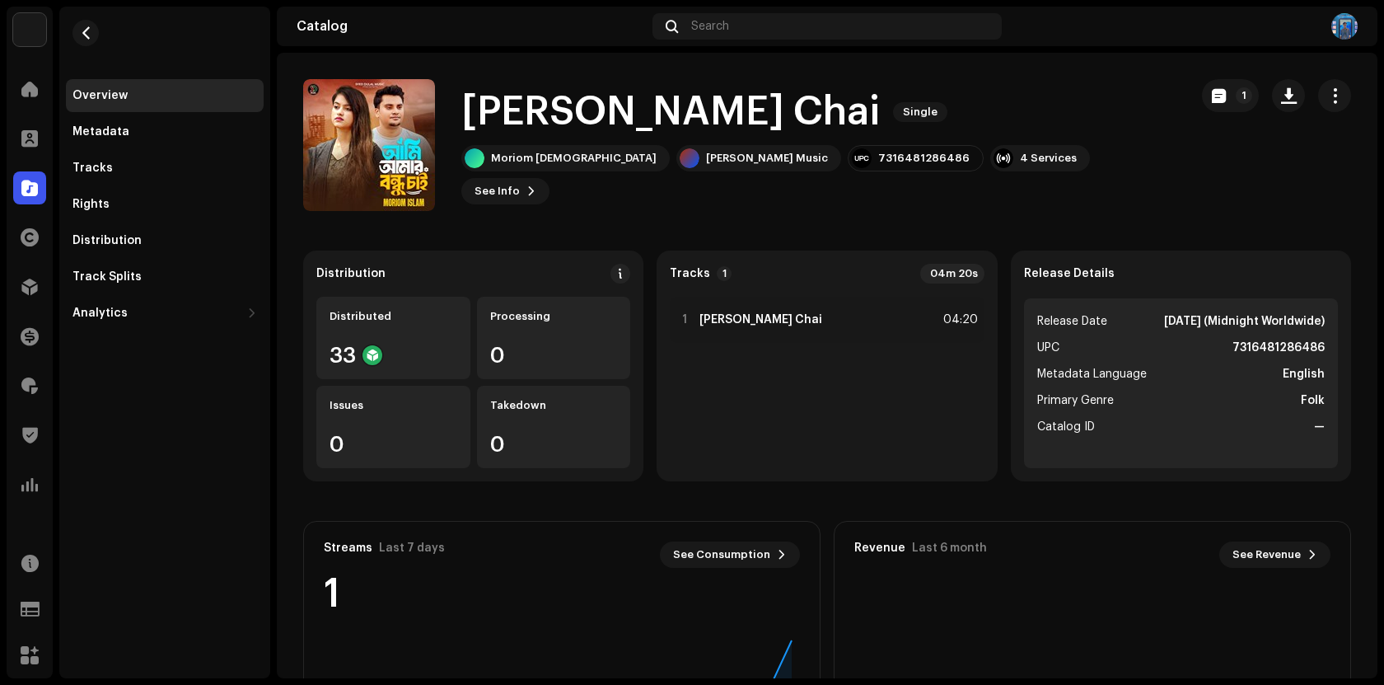
click at [878, 138] on h1 "[PERSON_NAME] Chai" at bounding box center [670, 112] width 419 height 53
click at [990, 165] on div "4 Services" at bounding box center [1040, 158] width 100 height 26
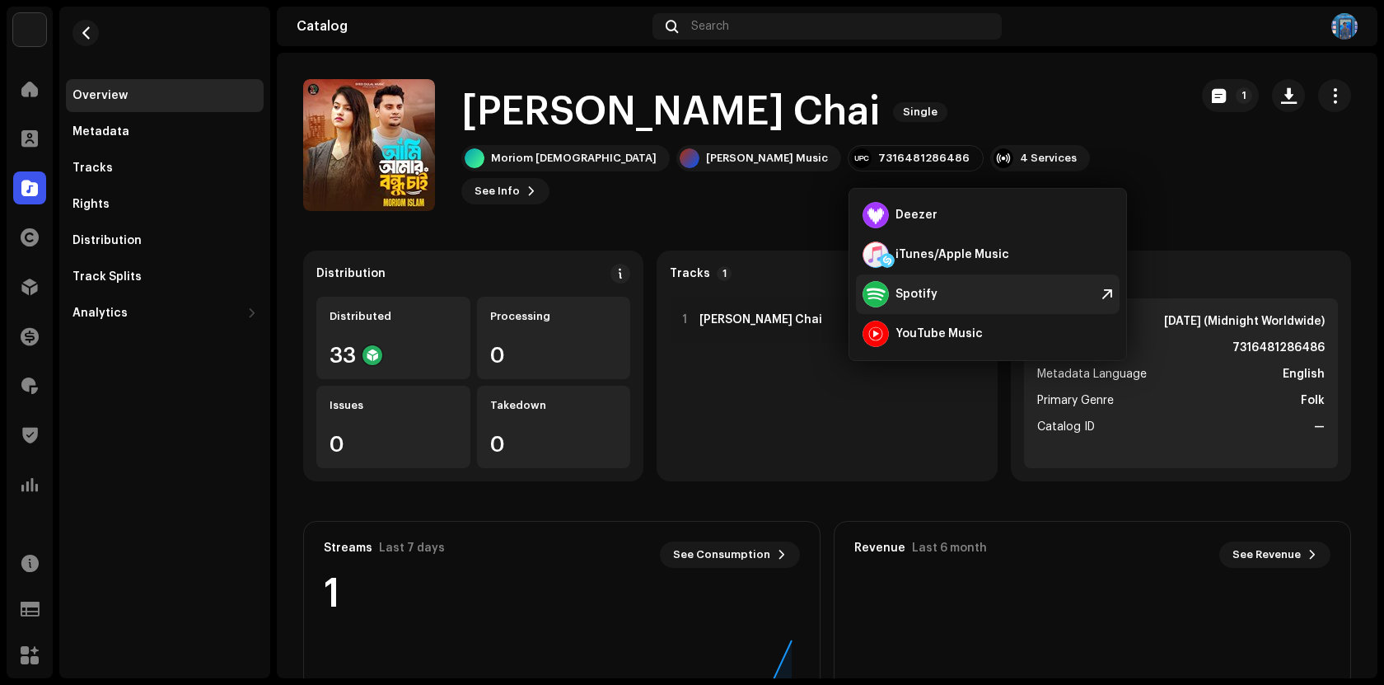
click at [921, 290] on div "Spotify" at bounding box center [917, 294] width 42 height 13
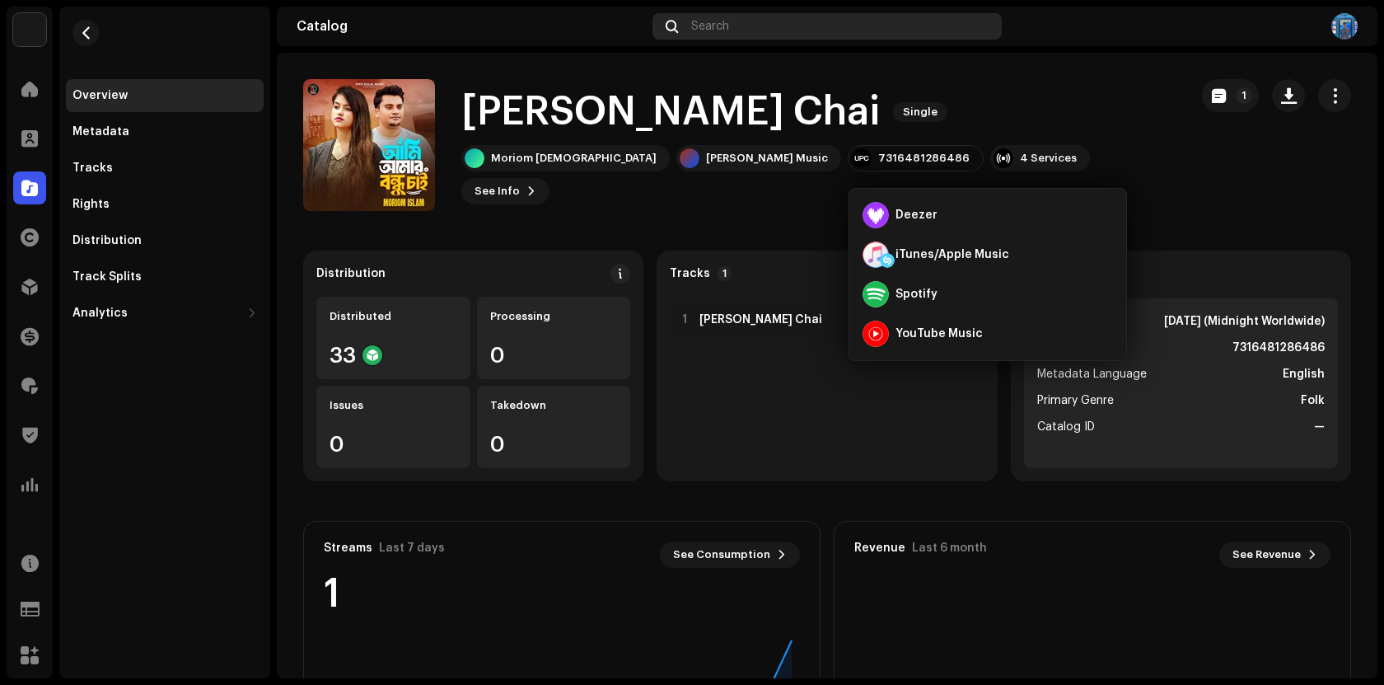
click at [769, 18] on div "Search" at bounding box center [827, 26] width 349 height 26
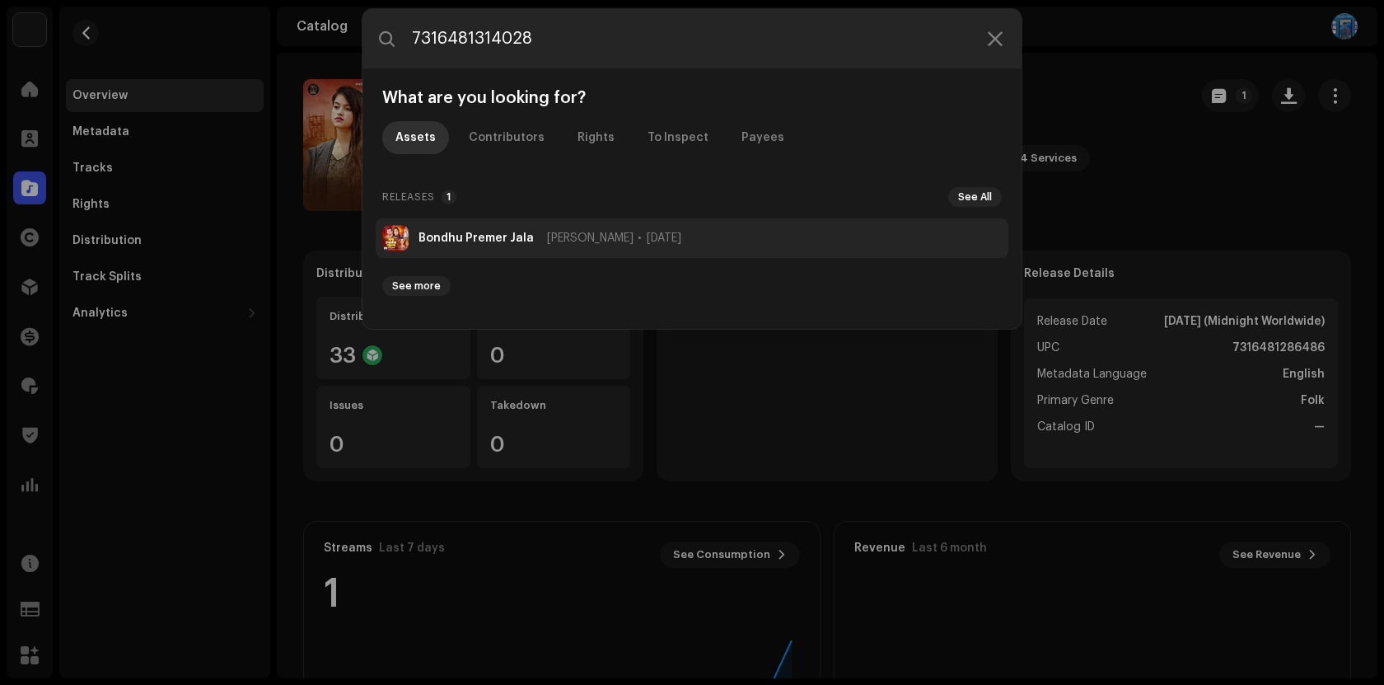
type input "7316481314028"
click at [445, 244] on strong "Bondhu Premer Jala" at bounding box center [476, 238] width 115 height 13
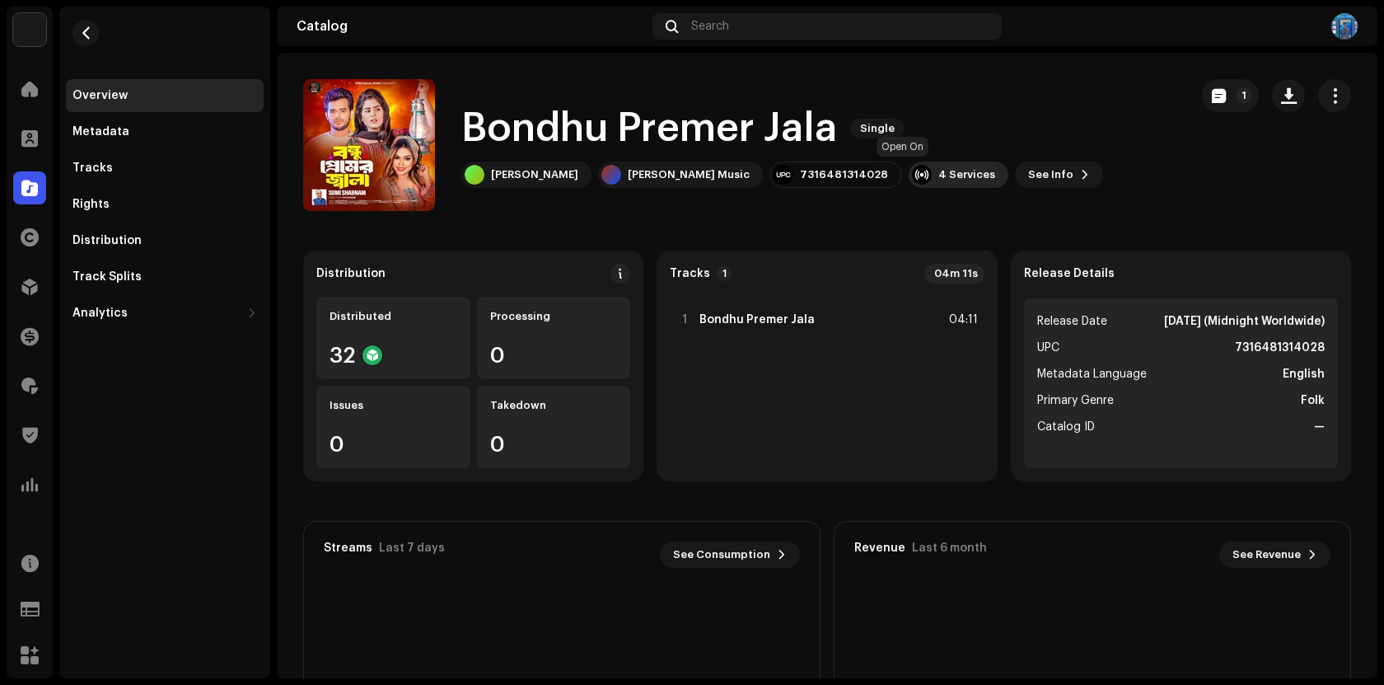
click at [938, 174] on div "4 Services" at bounding box center [966, 174] width 57 height 13
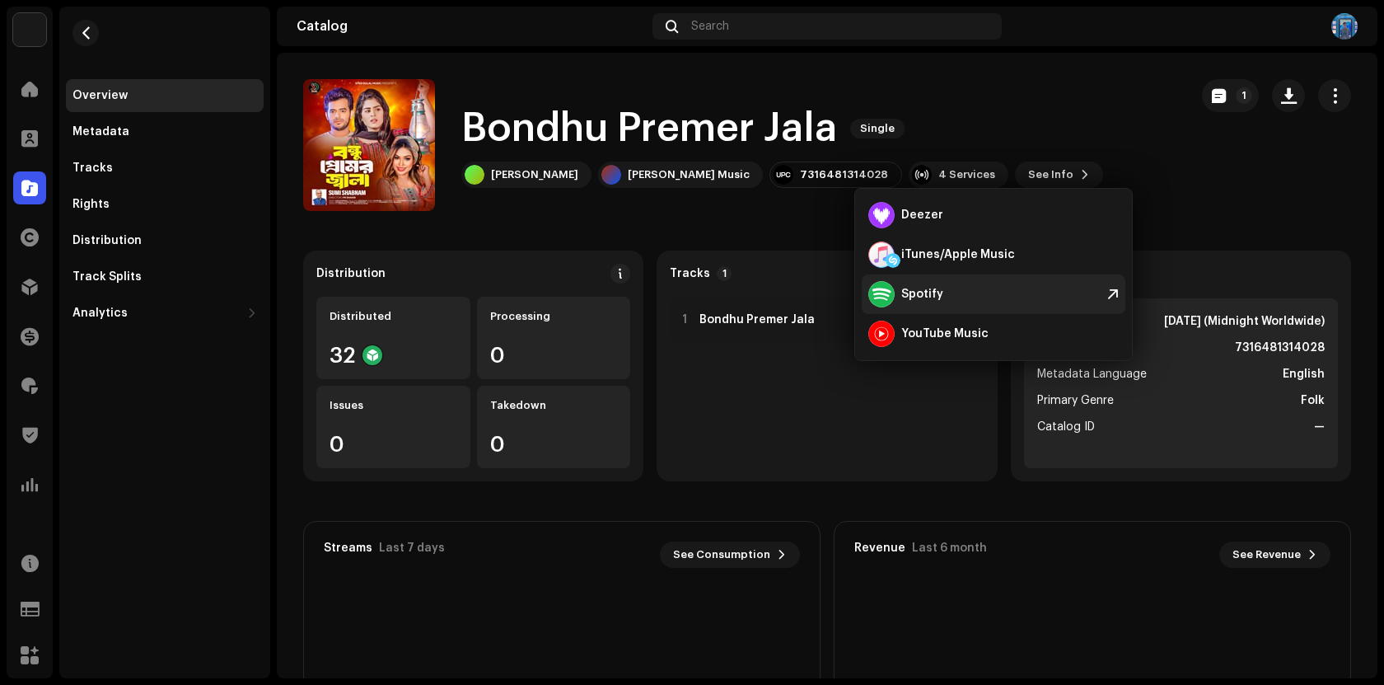
click at [924, 292] on div "Spotify" at bounding box center [922, 294] width 42 height 13
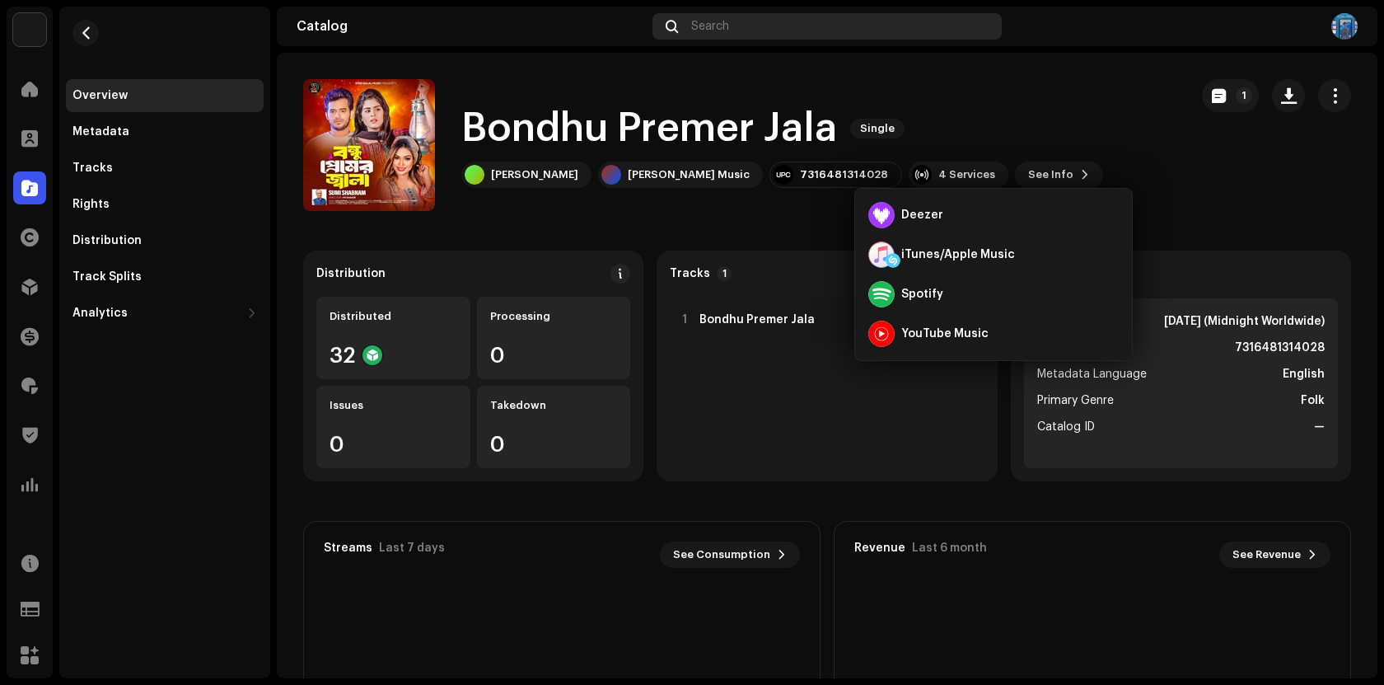
click at [691, 24] on span "Search" at bounding box center [710, 26] width 38 height 13
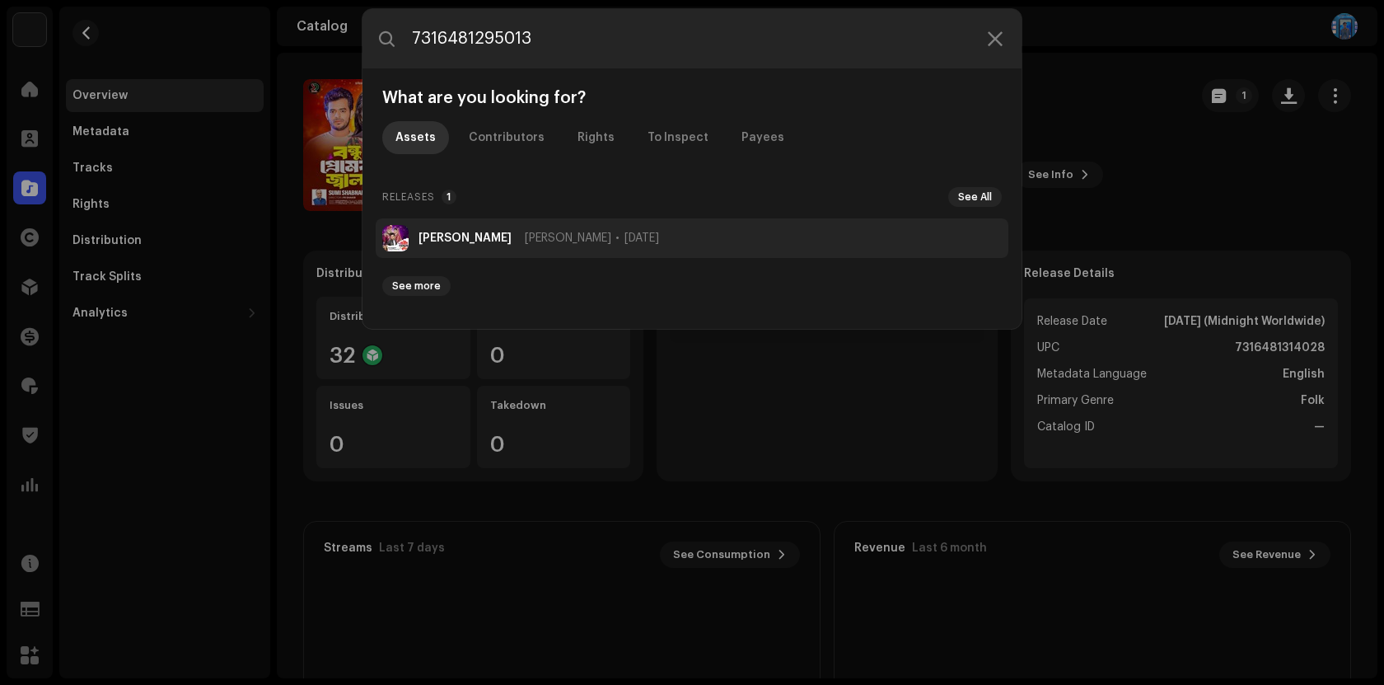
type input "7316481295013"
click at [475, 228] on li "Nanar Boyosh [PERSON_NAME] [PERSON_NAME] [DATE]" at bounding box center [692, 238] width 633 height 40
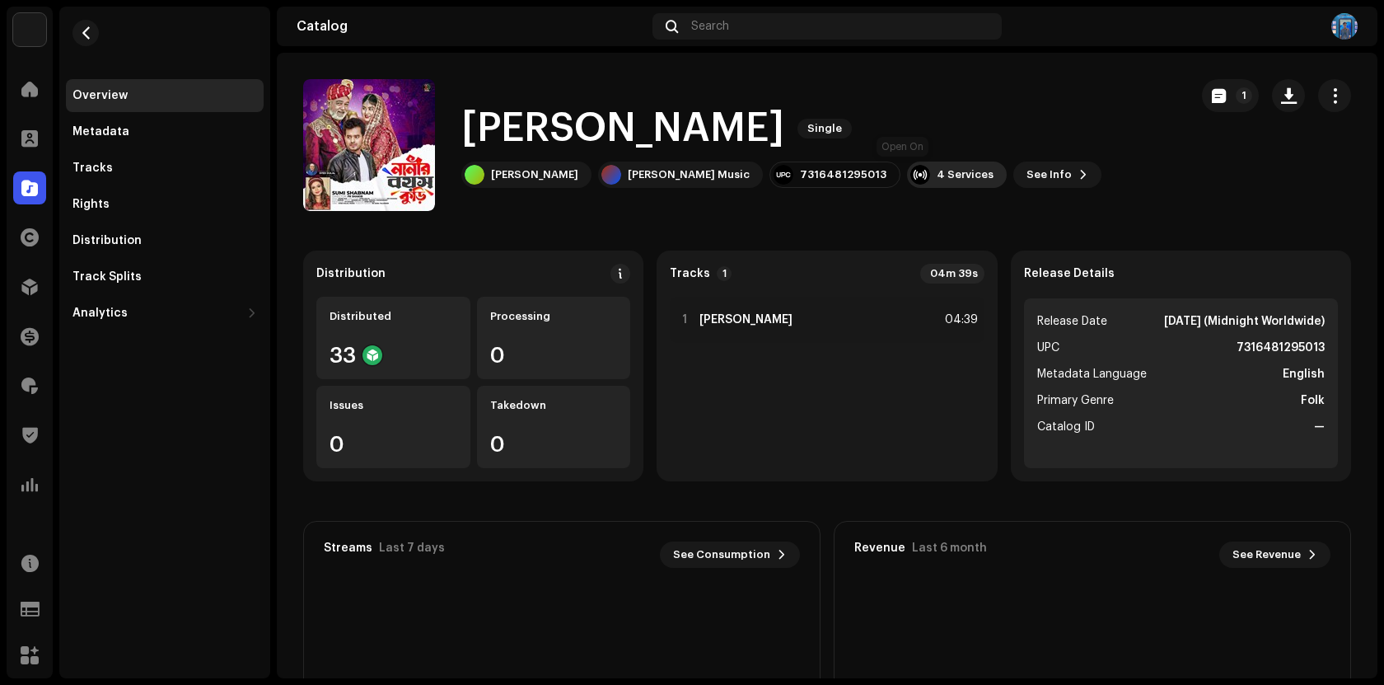
click at [907, 162] on div "4 Services" at bounding box center [957, 174] width 100 height 26
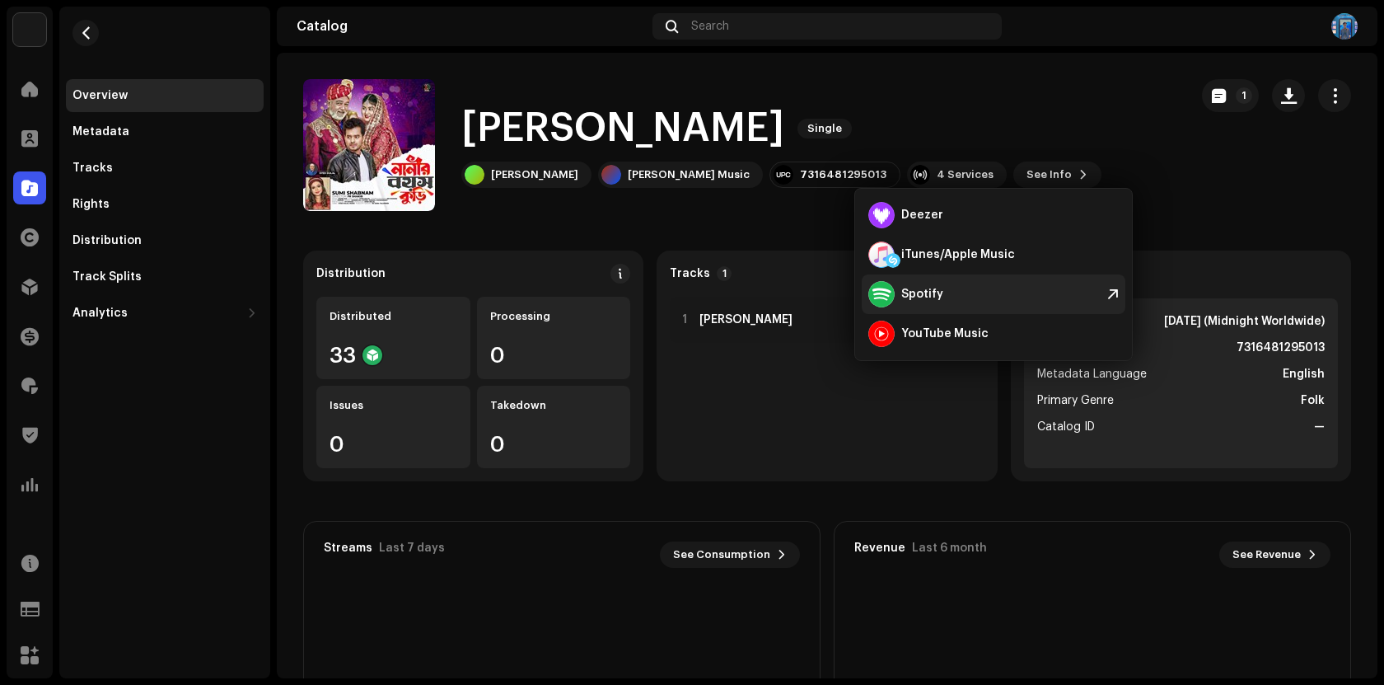
click at [943, 297] on div "Spotify" at bounding box center [994, 294] width 264 height 40
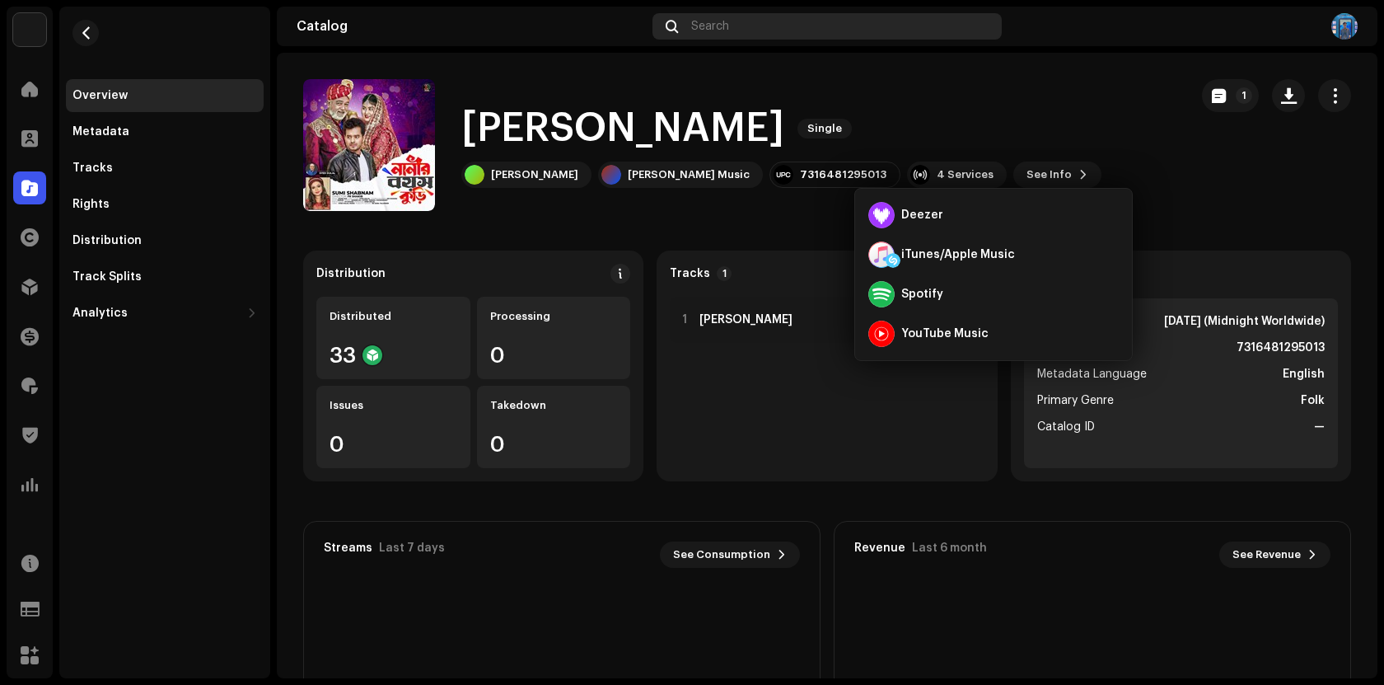
click at [745, 18] on div "Search" at bounding box center [827, 26] width 349 height 26
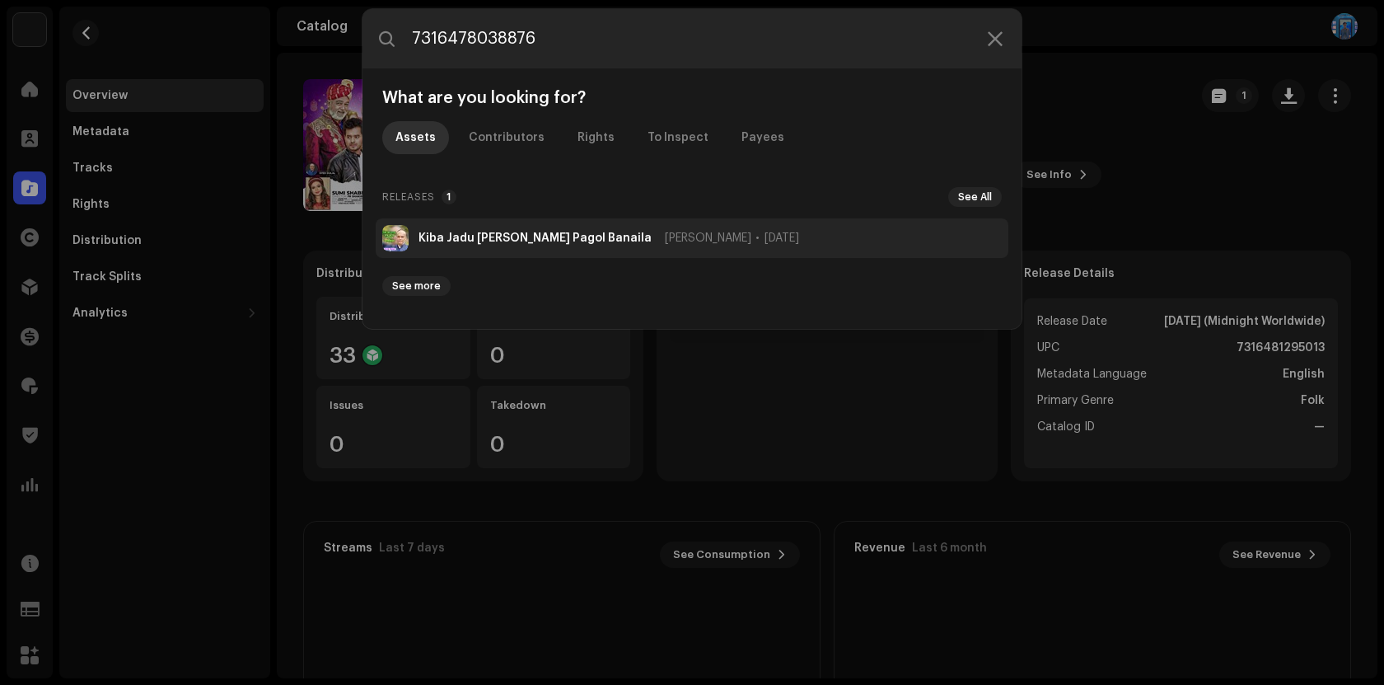
type input "7316478038876"
click at [476, 229] on li "Kiba Jadu [PERSON_NAME] Pagol Banaila [PERSON_NAME] [DATE]" at bounding box center [692, 238] width 633 height 40
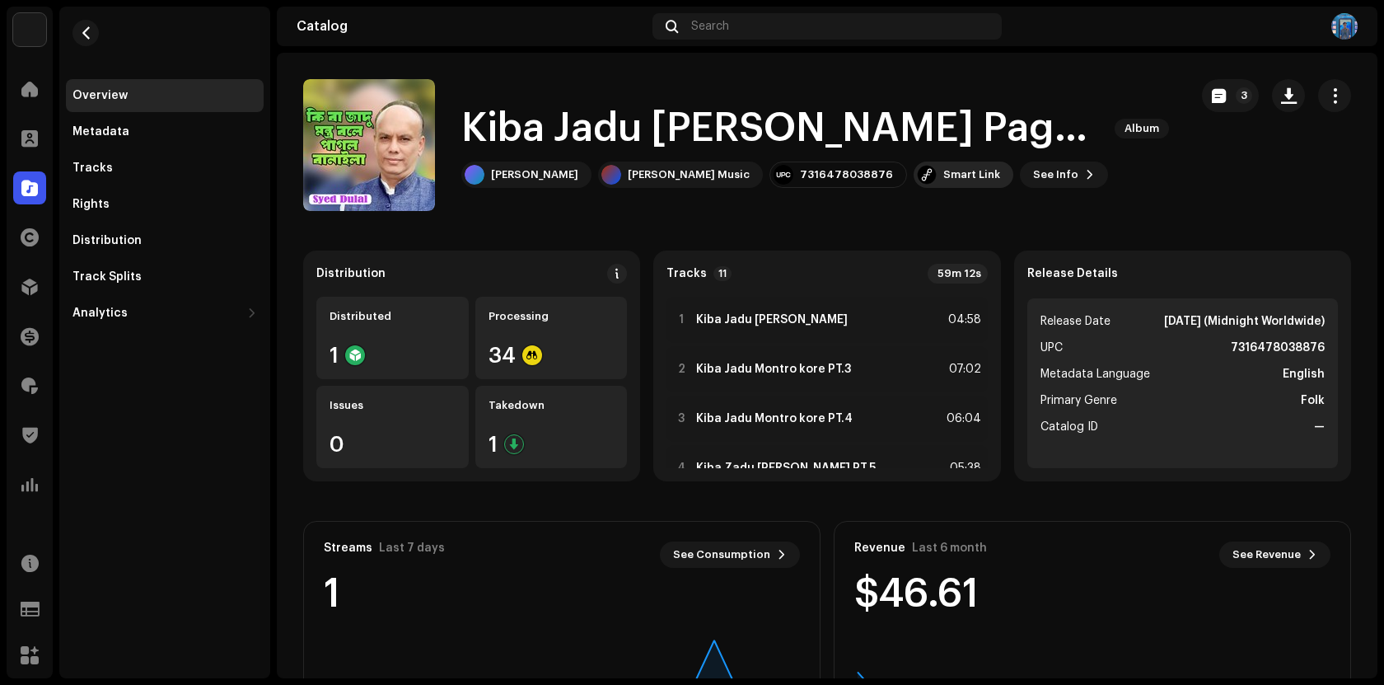
click at [943, 175] on div "Smart Link" at bounding box center [971, 174] width 57 height 13
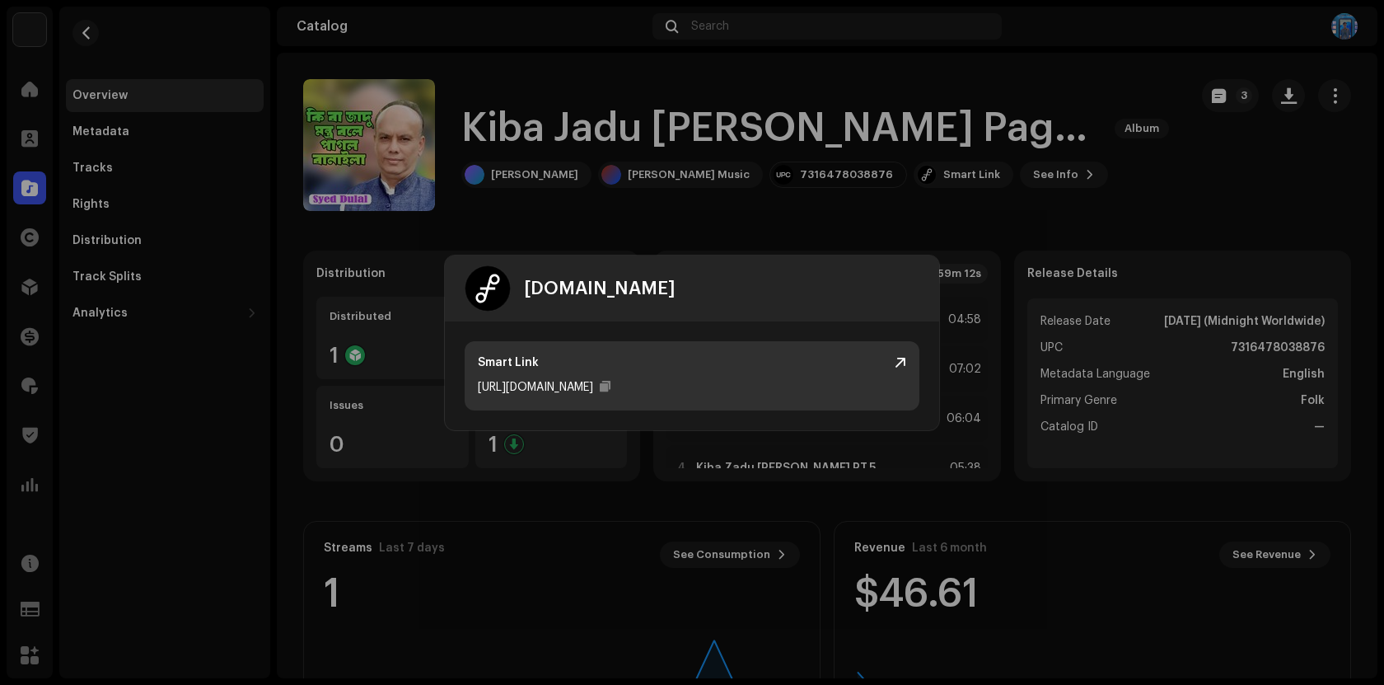
click at [576, 386] on div "[URL][DOMAIN_NAME]" at bounding box center [535, 387] width 115 height 20
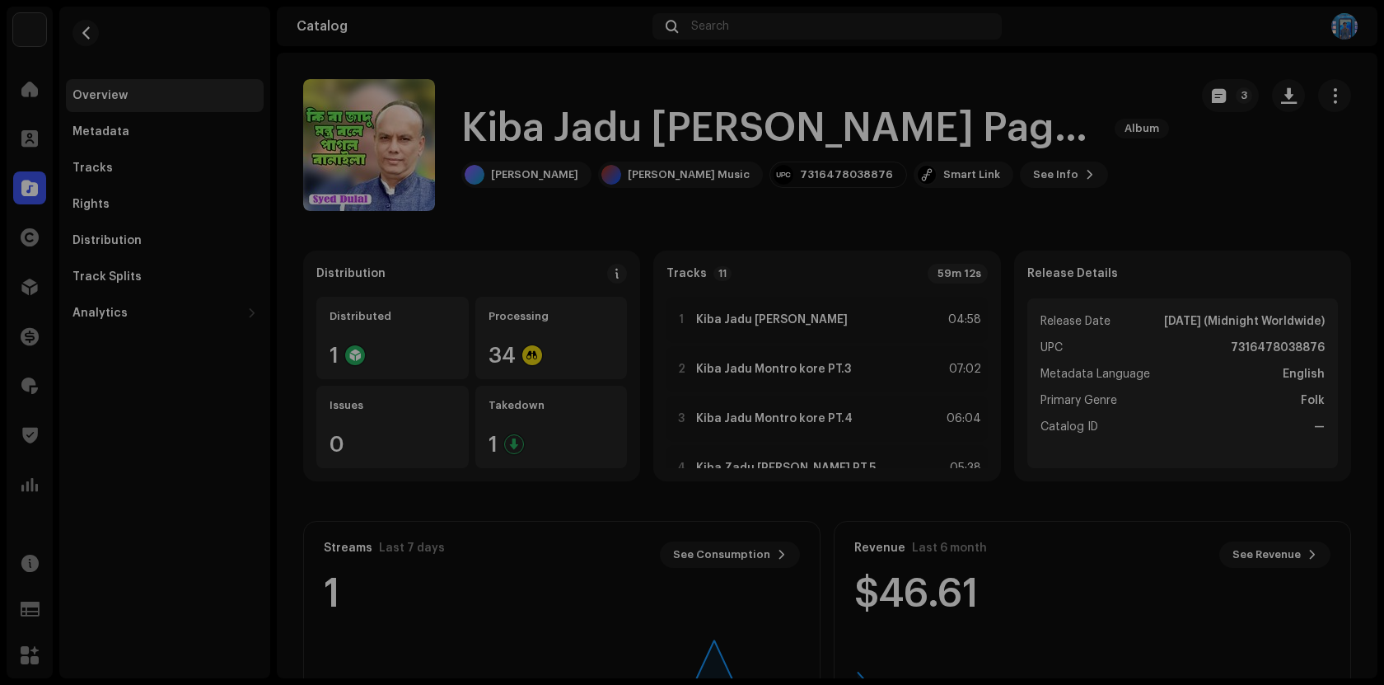
click at [605, 130] on div "[DOMAIN_NAME] Smart Link [URL][DOMAIN_NAME]" at bounding box center [692, 342] width 1384 height 685
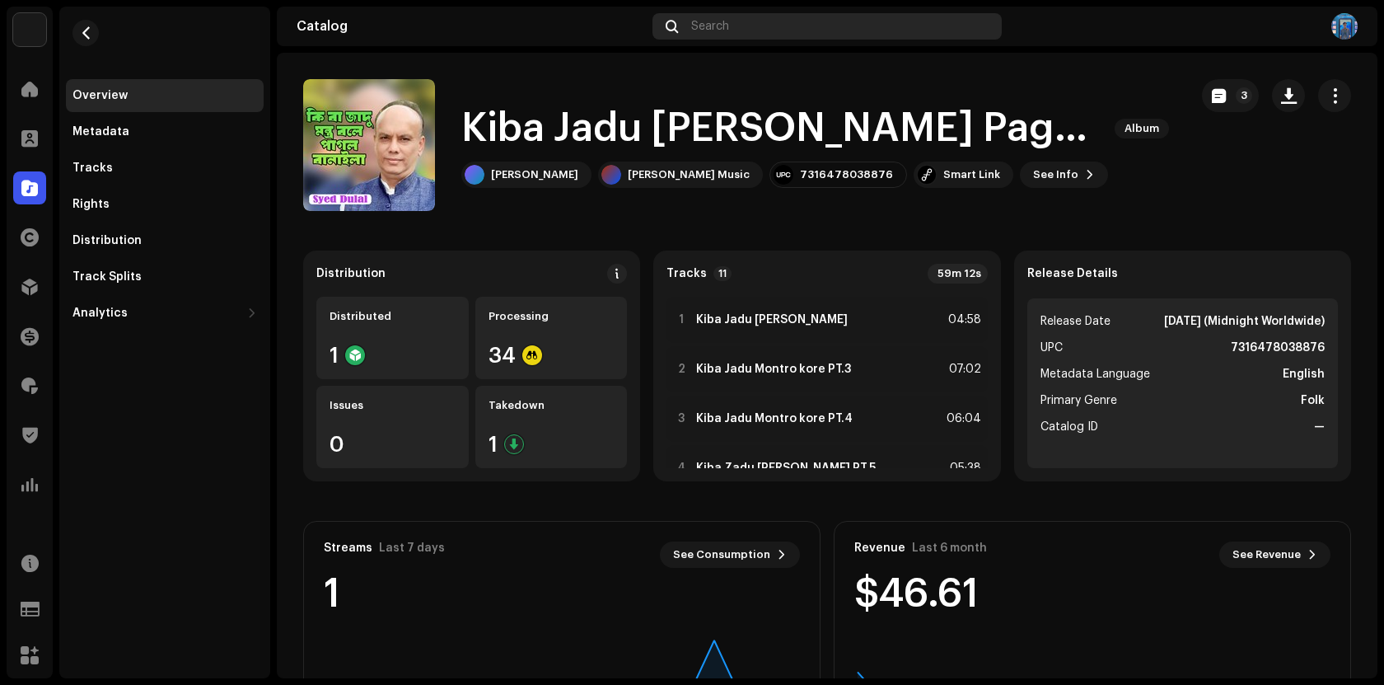
click at [817, 28] on div "Search" at bounding box center [827, 26] width 349 height 26
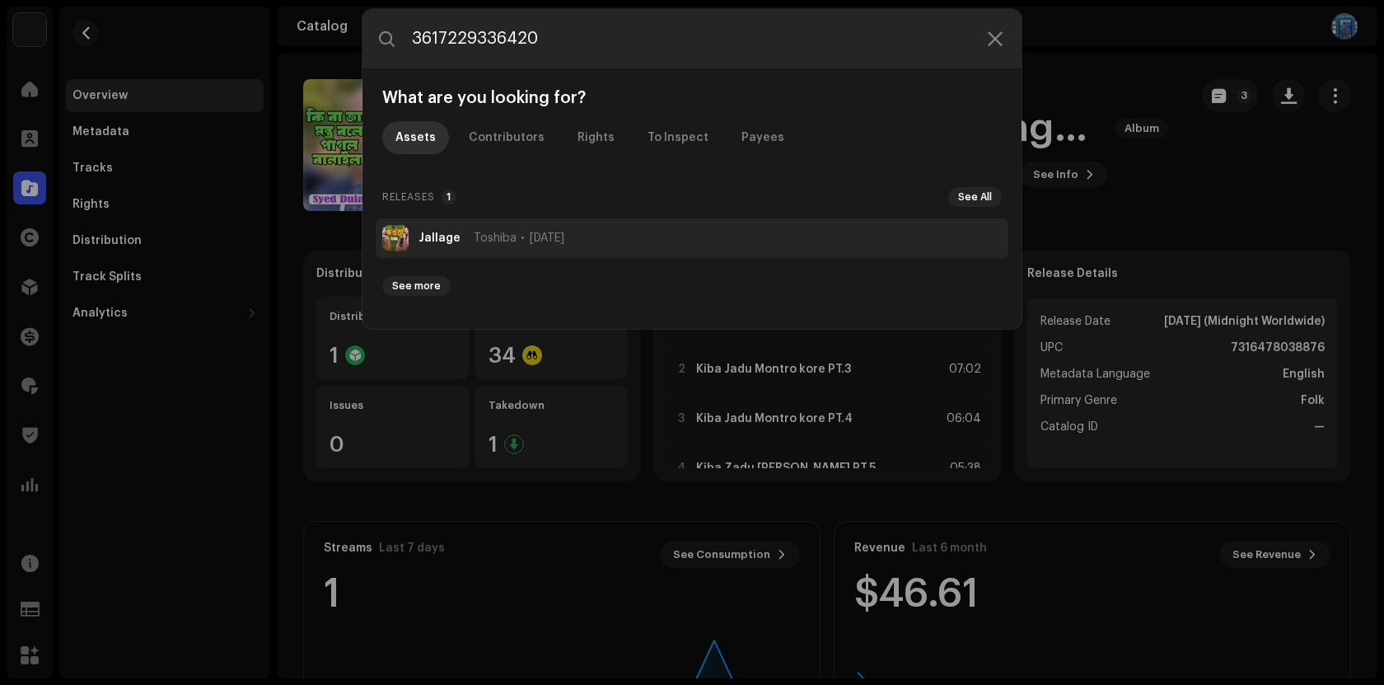
type input "3617229336420"
click at [433, 232] on strong "Jallage" at bounding box center [440, 238] width 42 height 13
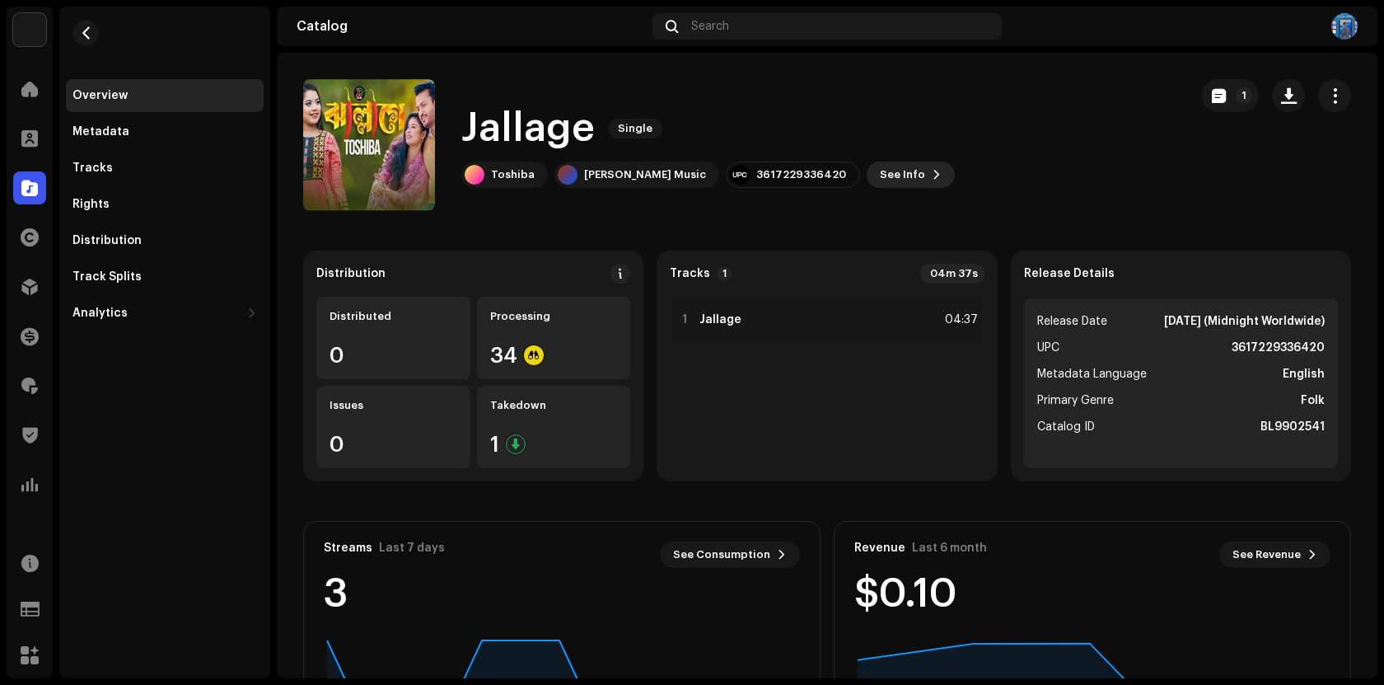
click at [880, 172] on span "See Info" at bounding box center [902, 174] width 45 height 33
click at [1014, 94] on div "Jallage 2369041 Metadata Distribution Metadata Language English Release Title J…" at bounding box center [692, 342] width 1384 height 685
click at [126, 161] on div "Tracks" at bounding box center [165, 167] width 185 height 13
